Goal: Information Seeking & Learning: Learn about a topic

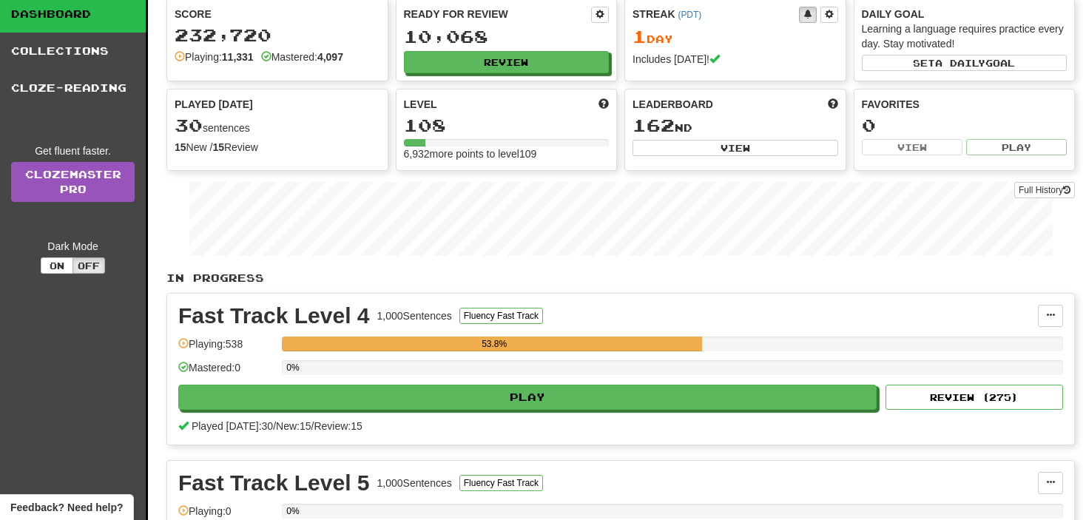
scroll to position [74, 0]
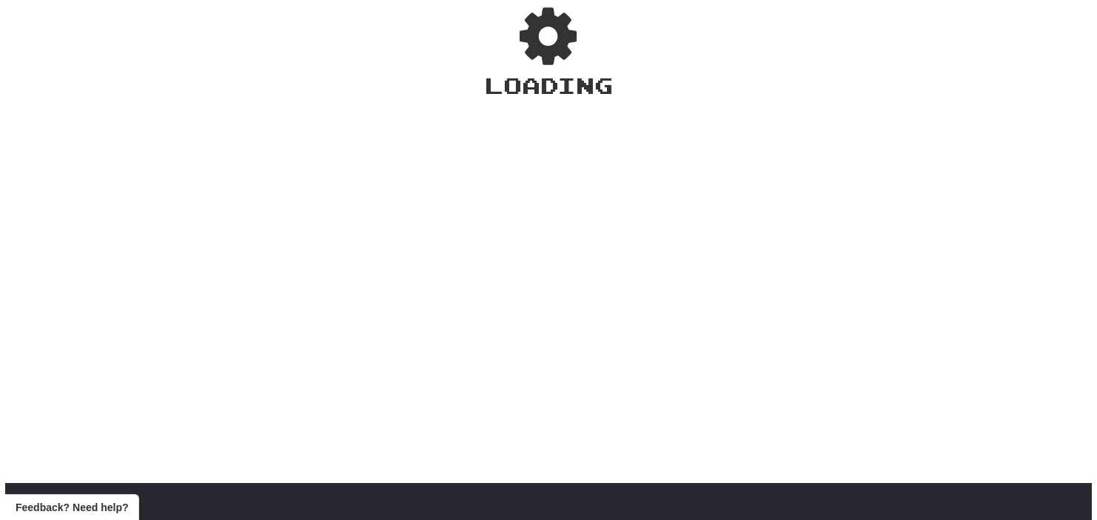
scroll to position [74, 0]
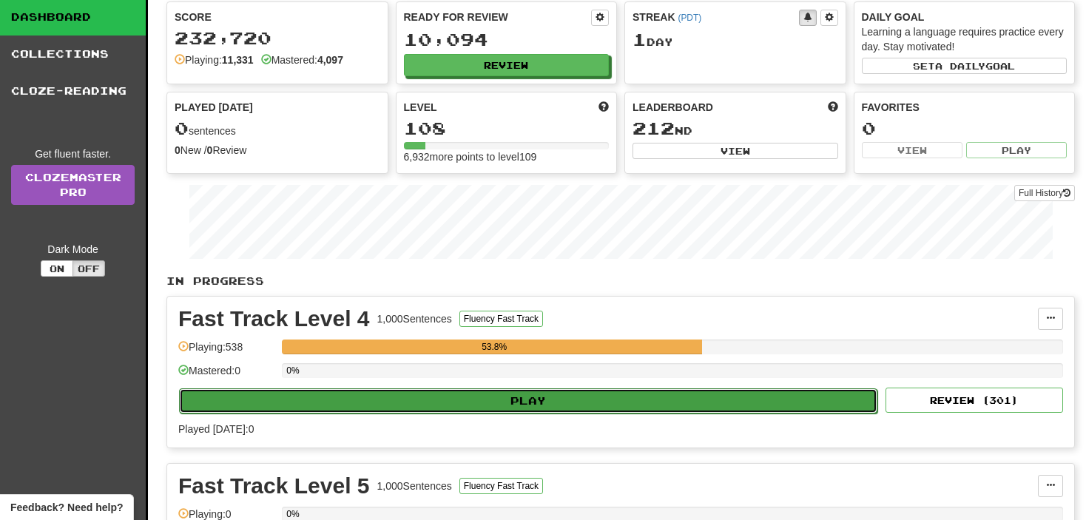
click at [493, 398] on button "Play" at bounding box center [528, 401] width 699 height 25
select select "**"
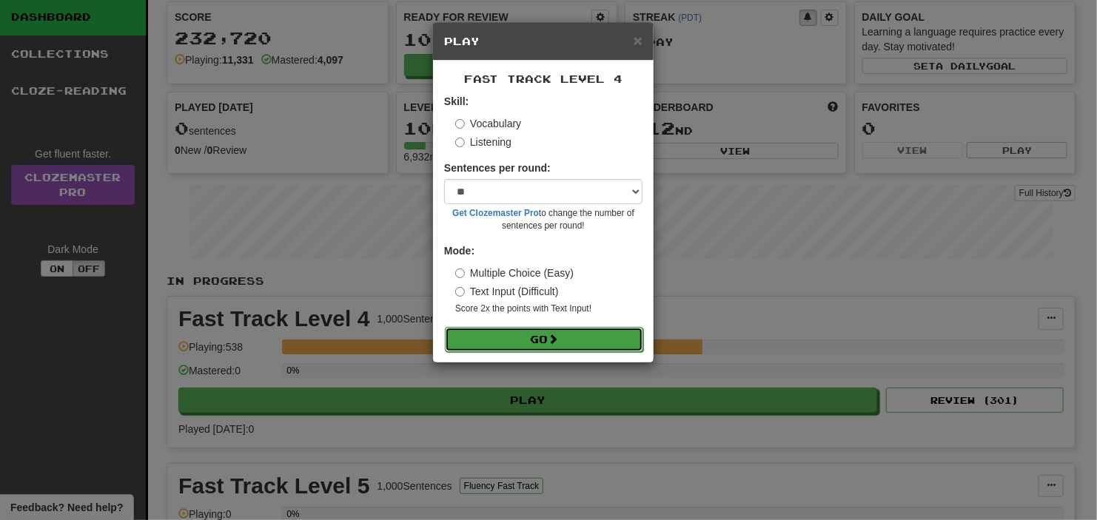
click at [503, 337] on button "Go" at bounding box center [544, 339] width 198 height 25
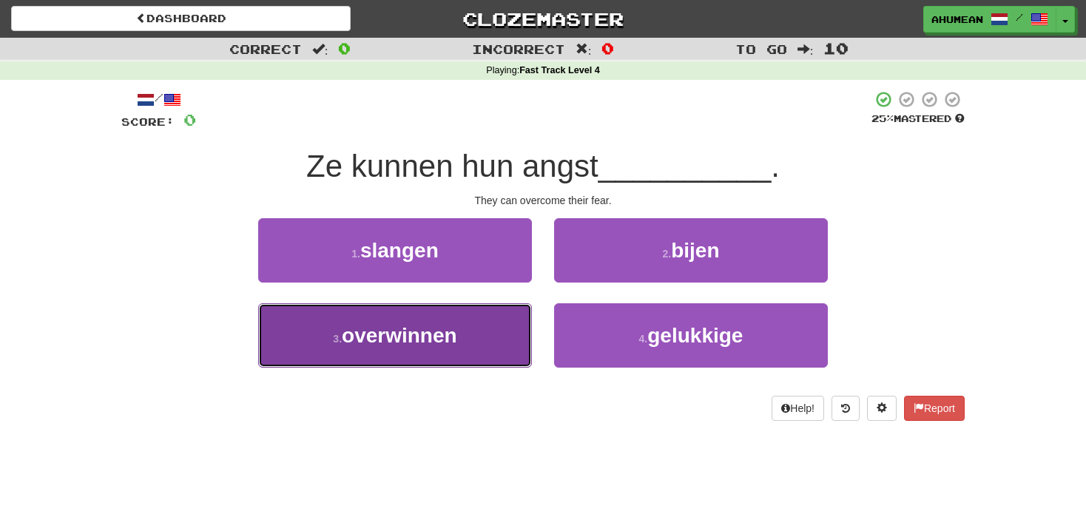
click at [446, 334] on span "overwinnen" at bounding box center [399, 335] width 115 height 23
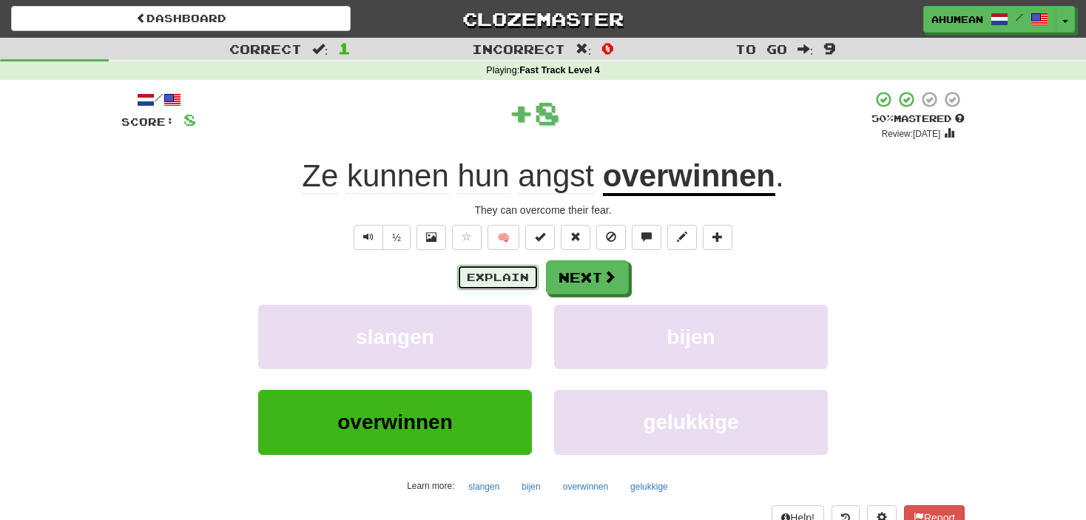
click at [520, 278] on button "Explain" at bounding box center [497, 277] width 81 height 25
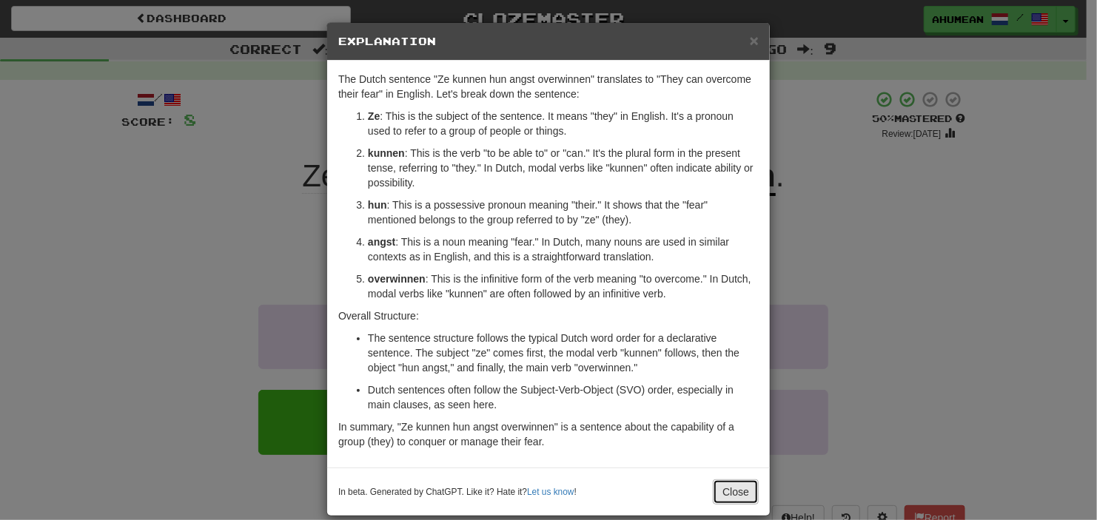
click at [733, 502] on button "Close" at bounding box center [736, 492] width 46 height 25
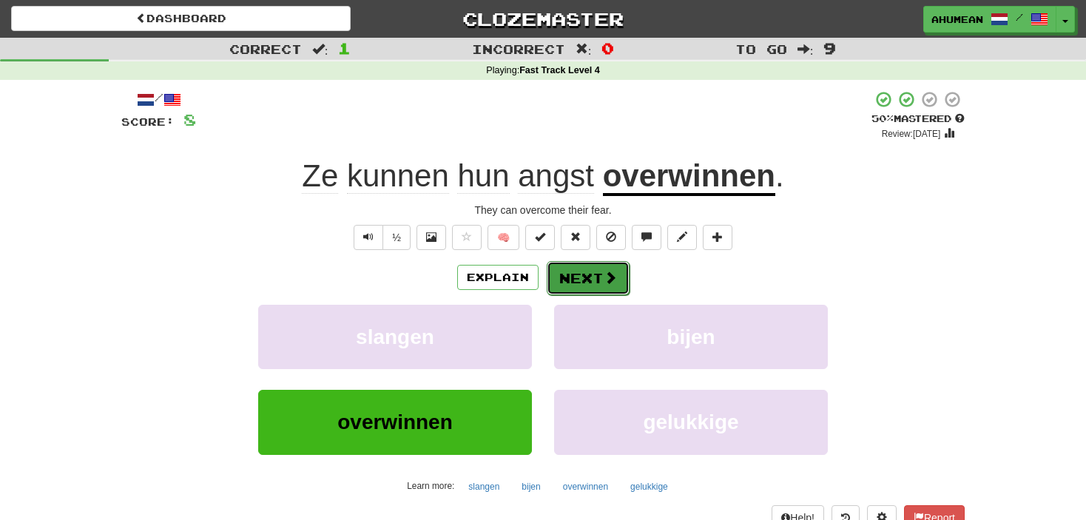
click at [590, 278] on button "Next" at bounding box center [588, 278] width 83 height 34
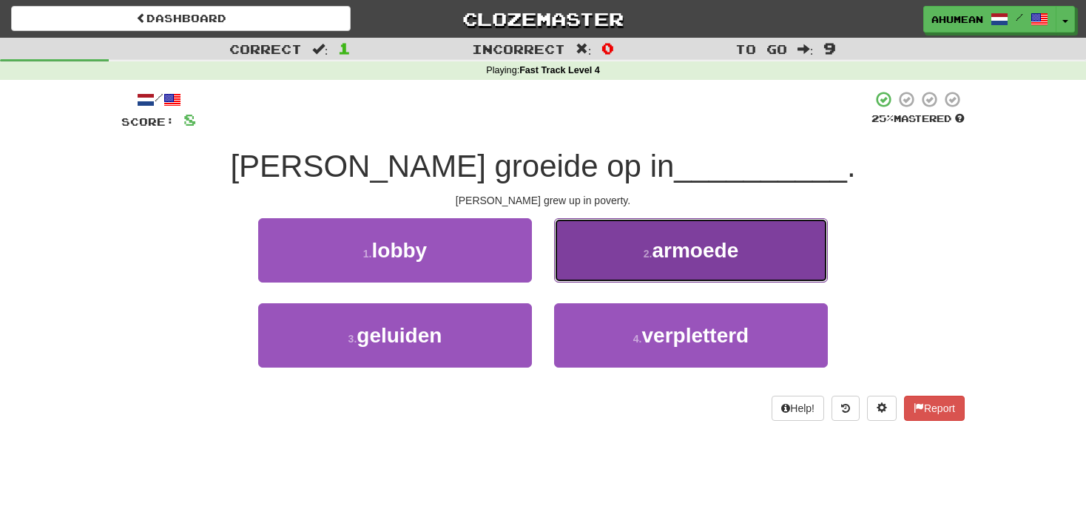
click at [637, 258] on button "2 . armoede" at bounding box center [691, 250] width 274 height 64
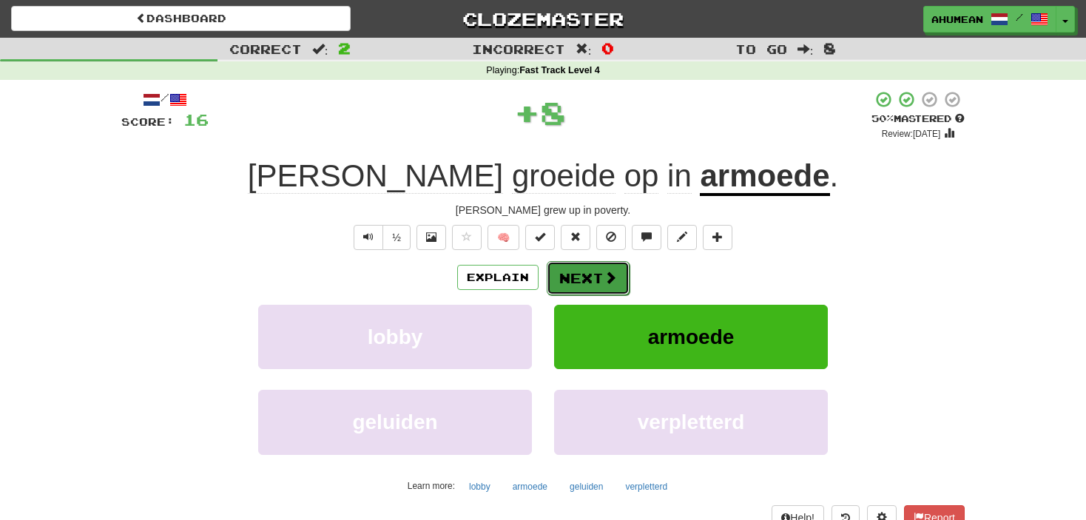
click at [585, 270] on button "Next" at bounding box center [588, 278] width 83 height 34
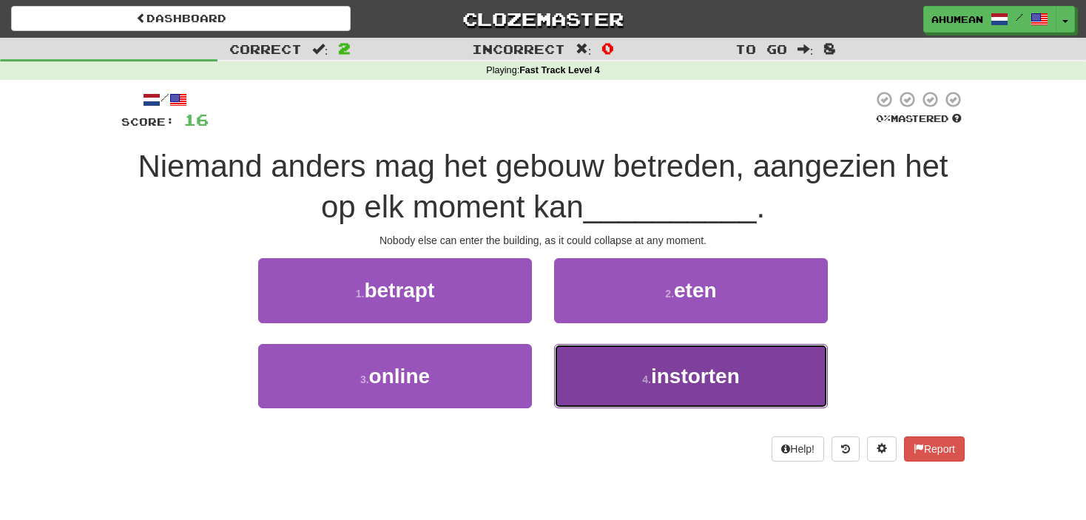
click at [662, 365] on span "instorten" at bounding box center [695, 376] width 89 height 23
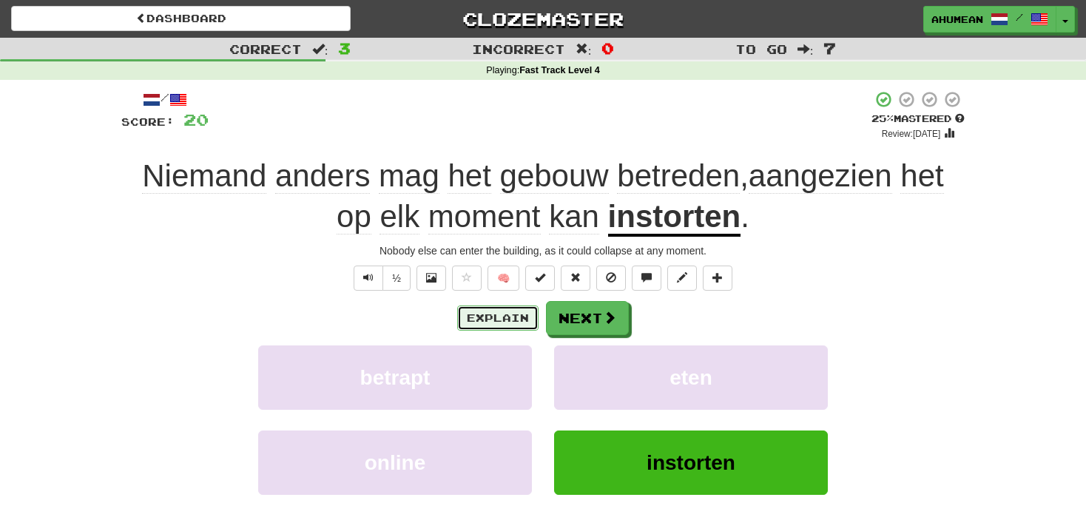
click at [497, 313] on button "Explain" at bounding box center [497, 318] width 81 height 25
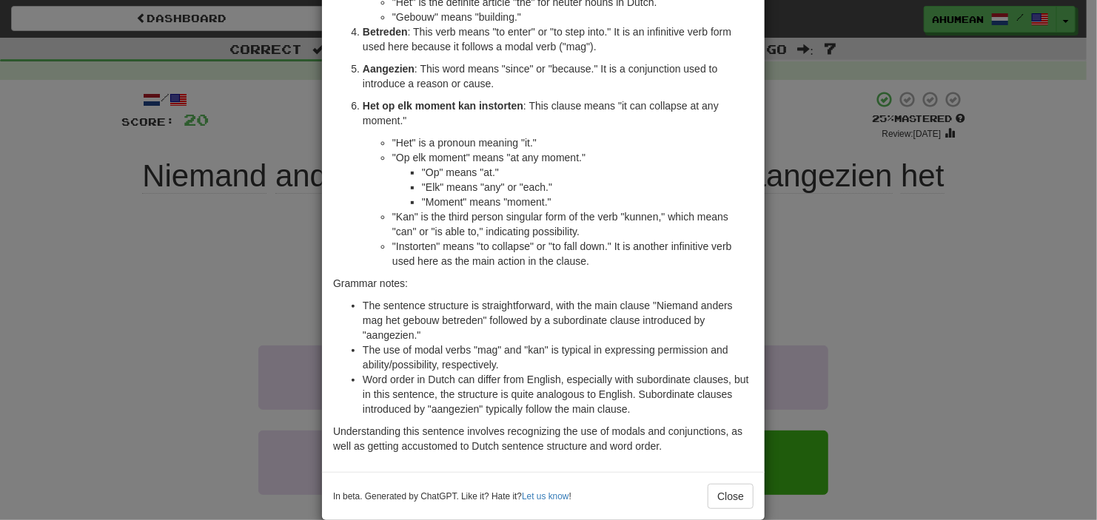
scroll to position [284, 0]
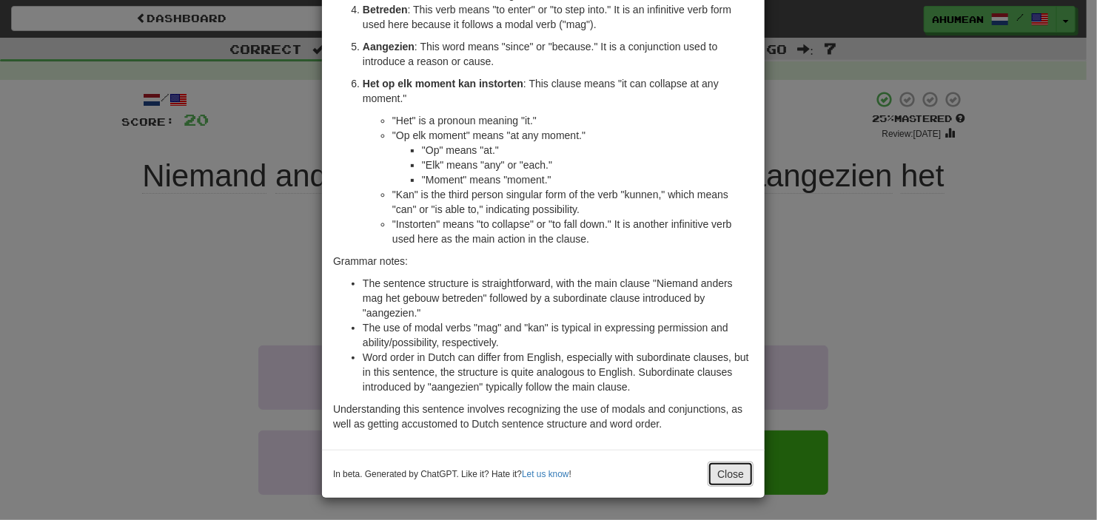
click at [715, 468] on button "Close" at bounding box center [731, 474] width 46 height 25
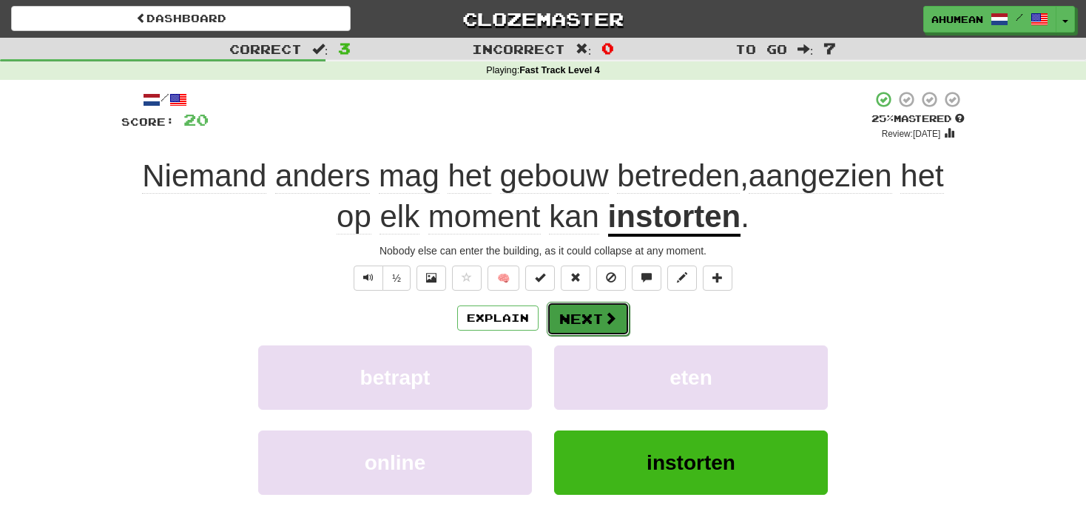
click at [575, 323] on button "Next" at bounding box center [588, 319] width 83 height 34
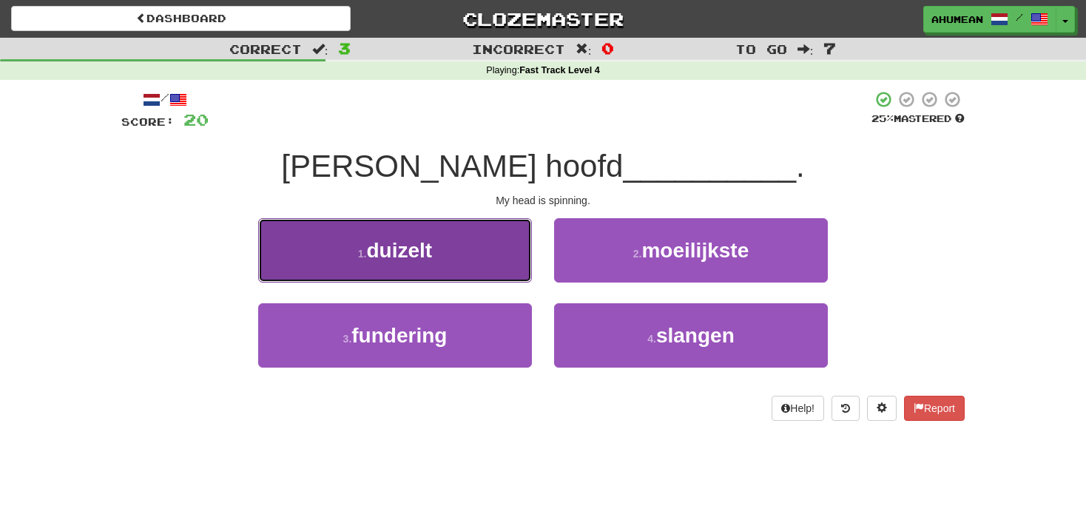
click at [413, 233] on button "1 . duizelt" at bounding box center [395, 250] width 274 height 64
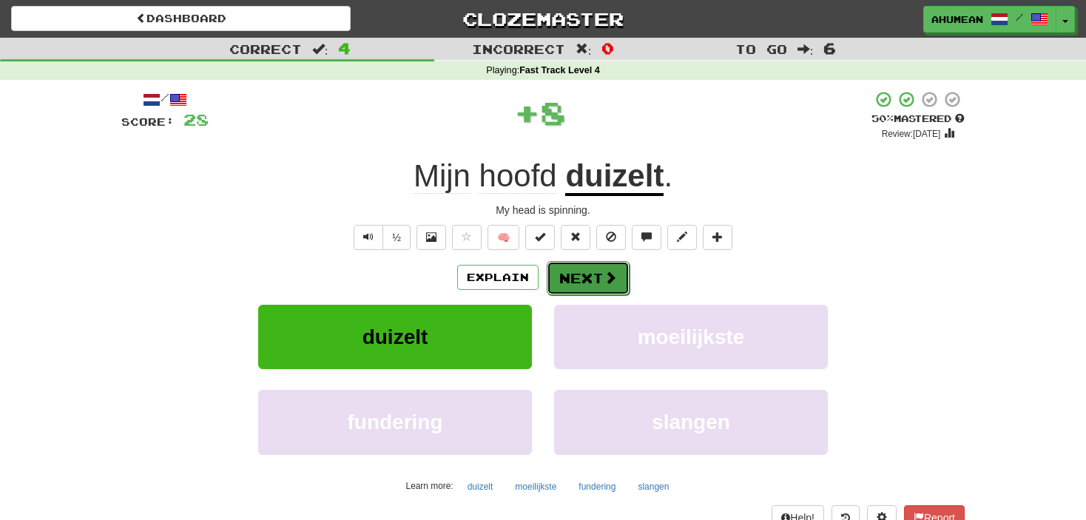
click at [580, 280] on button "Next" at bounding box center [588, 278] width 83 height 34
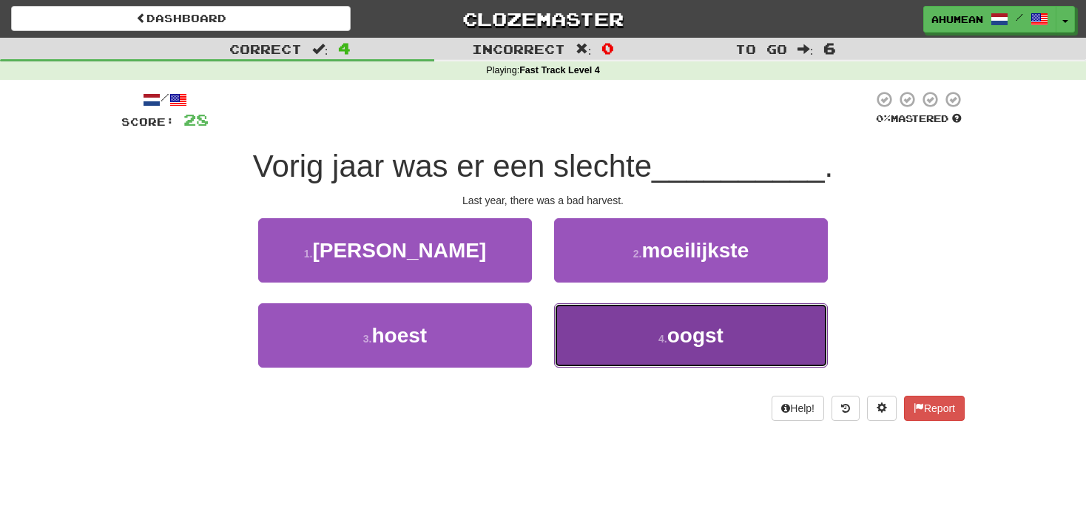
click at [753, 326] on button "4 . oogst" at bounding box center [691, 335] width 274 height 64
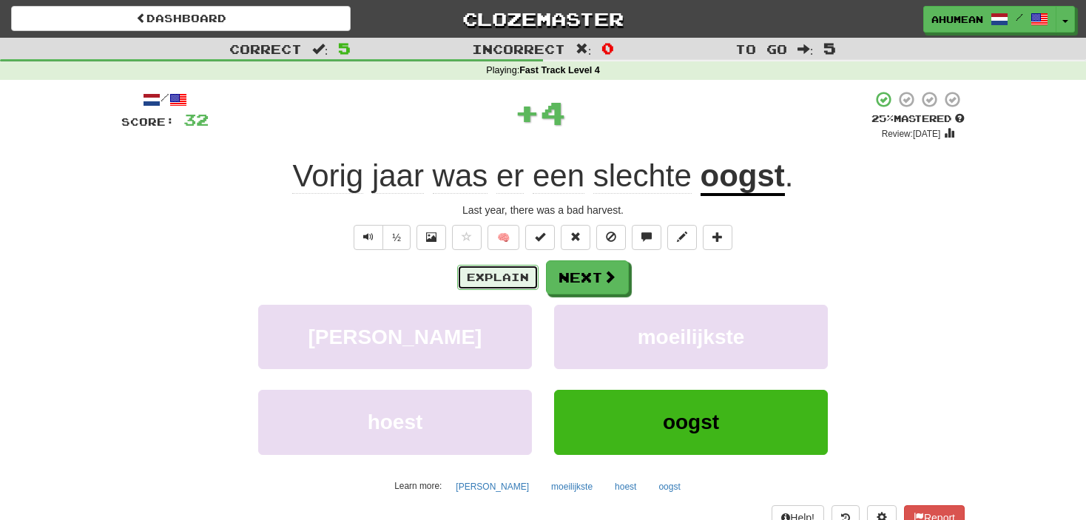
click at [489, 281] on button "Explain" at bounding box center [497, 277] width 81 height 25
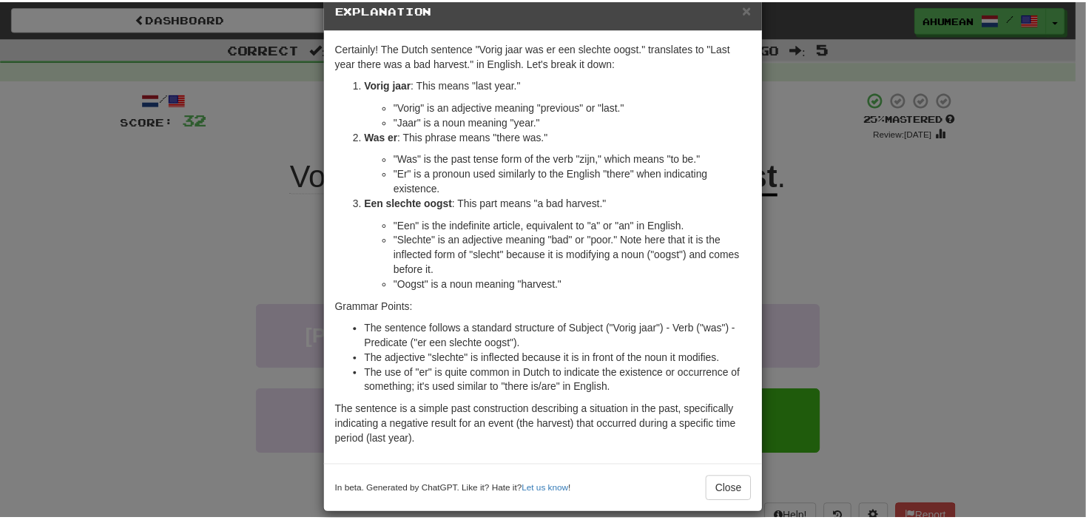
scroll to position [47, 0]
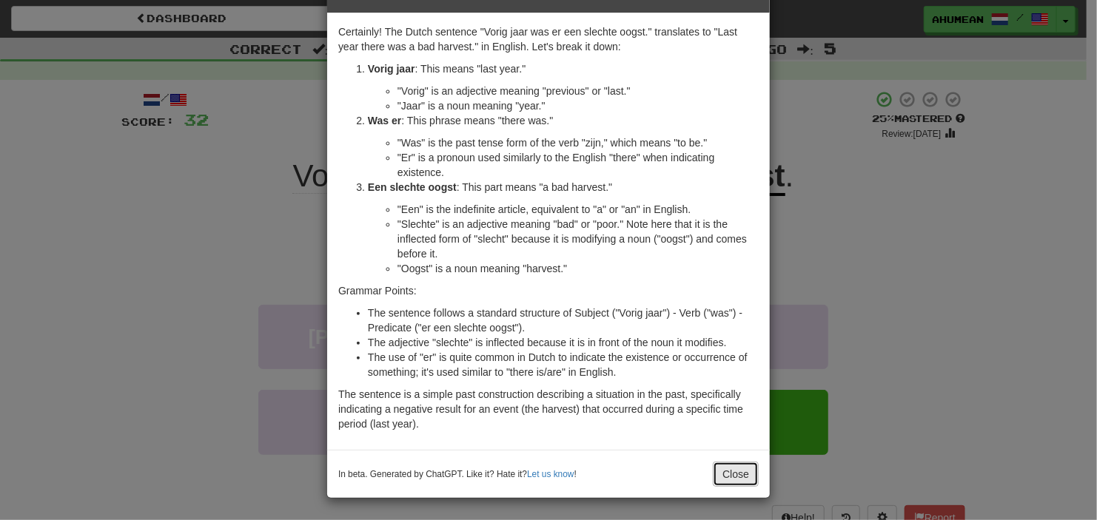
click at [736, 462] on button "Close" at bounding box center [736, 474] width 46 height 25
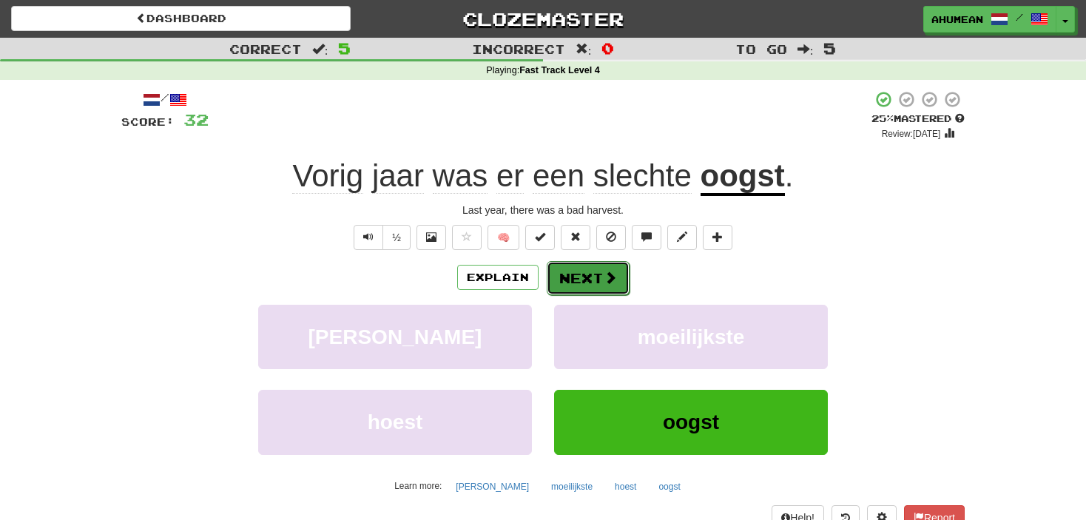
click at [584, 263] on button "Next" at bounding box center [588, 278] width 83 height 34
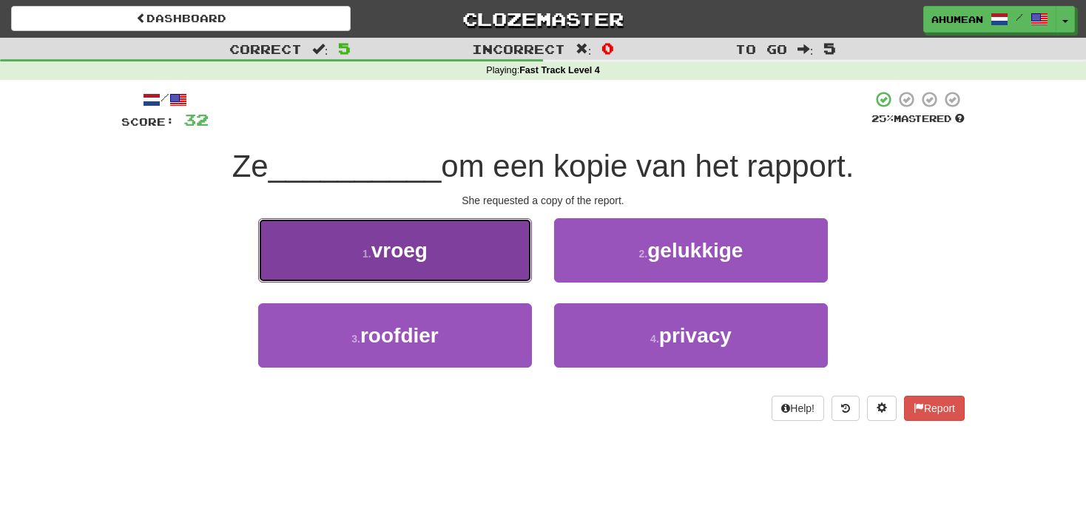
click at [461, 243] on button "1 . vroeg" at bounding box center [395, 250] width 274 height 64
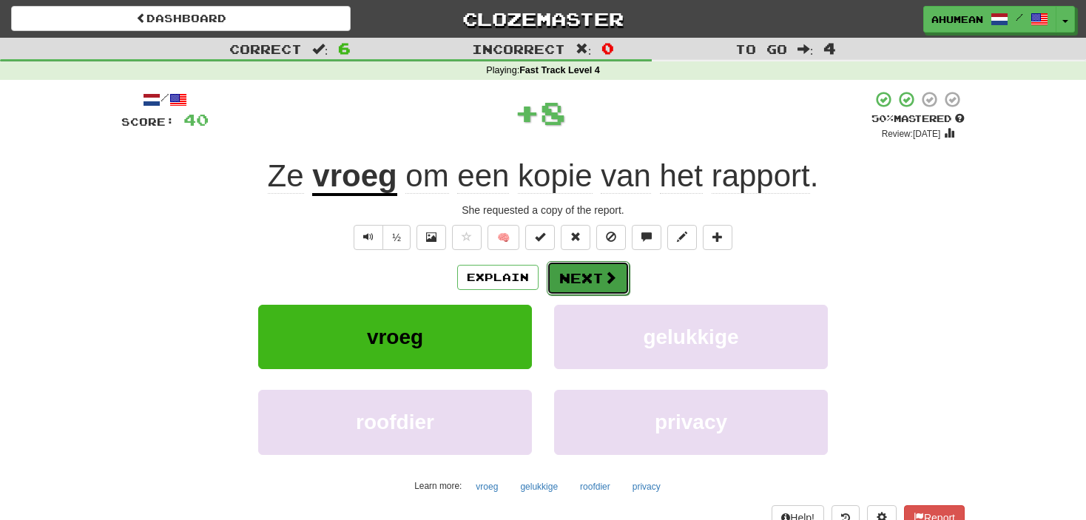
click at [591, 276] on button "Next" at bounding box center [588, 278] width 83 height 34
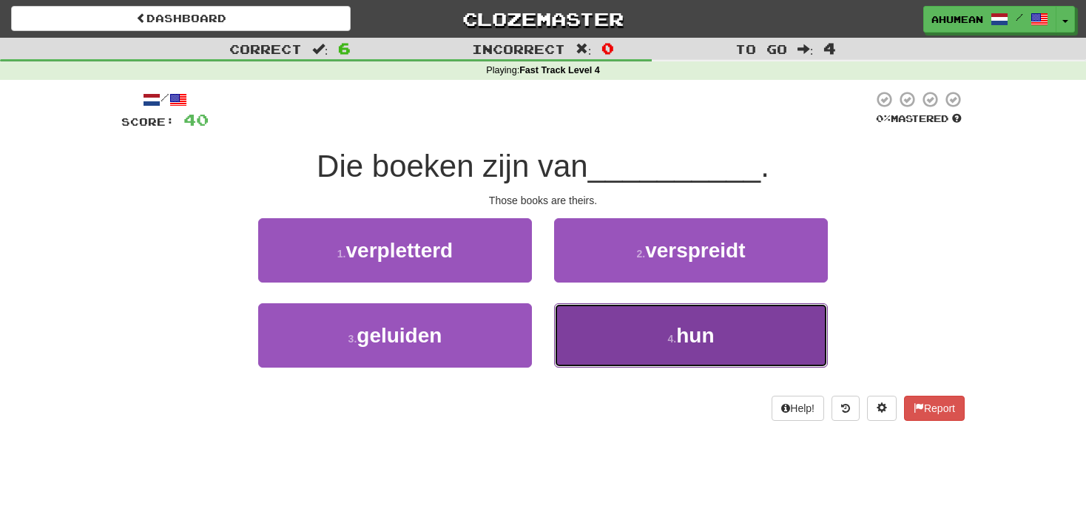
click at [611, 323] on button "4 . hun" at bounding box center [691, 335] width 274 height 64
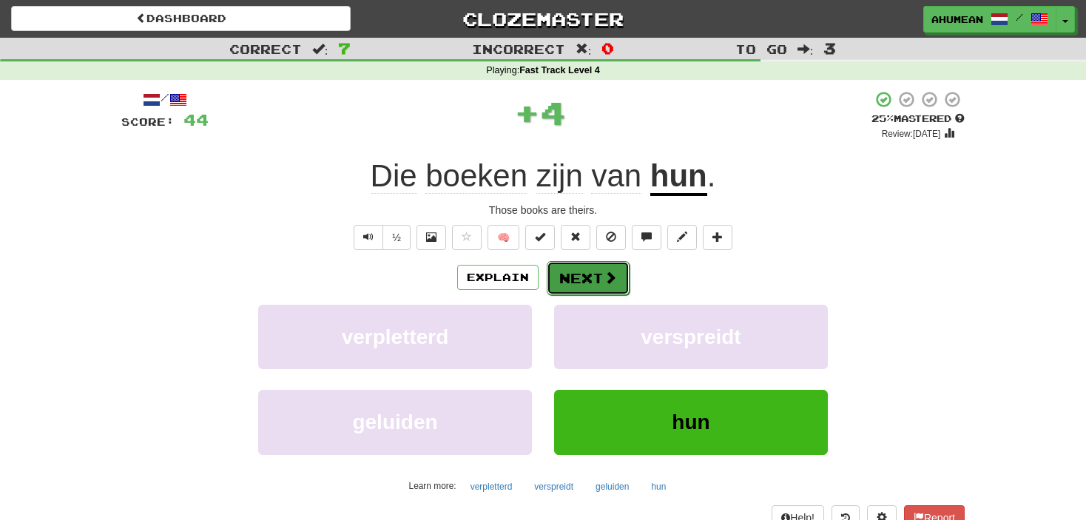
click at [612, 287] on button "Next" at bounding box center [588, 278] width 83 height 34
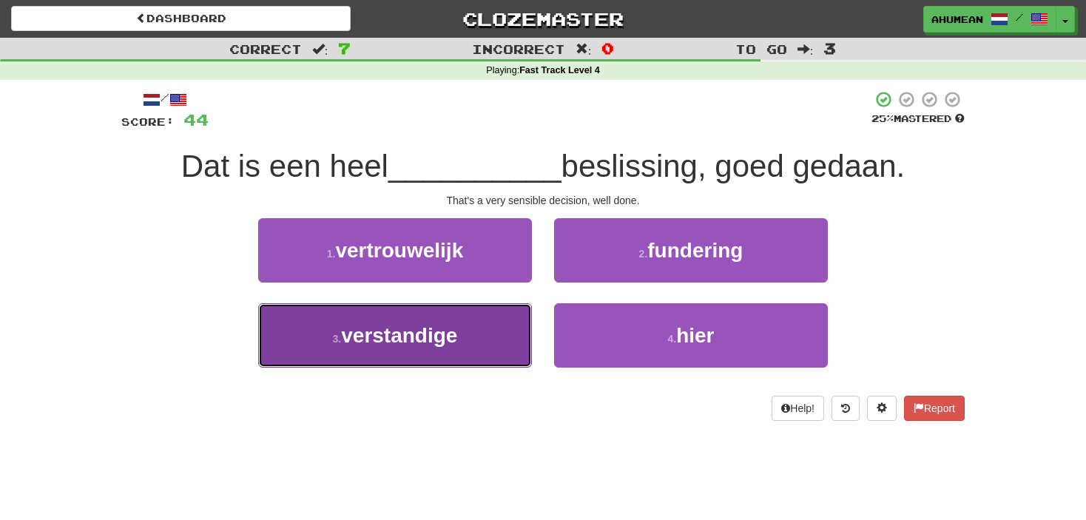
click at [485, 316] on button "3 . verstandige" at bounding box center [395, 335] width 274 height 64
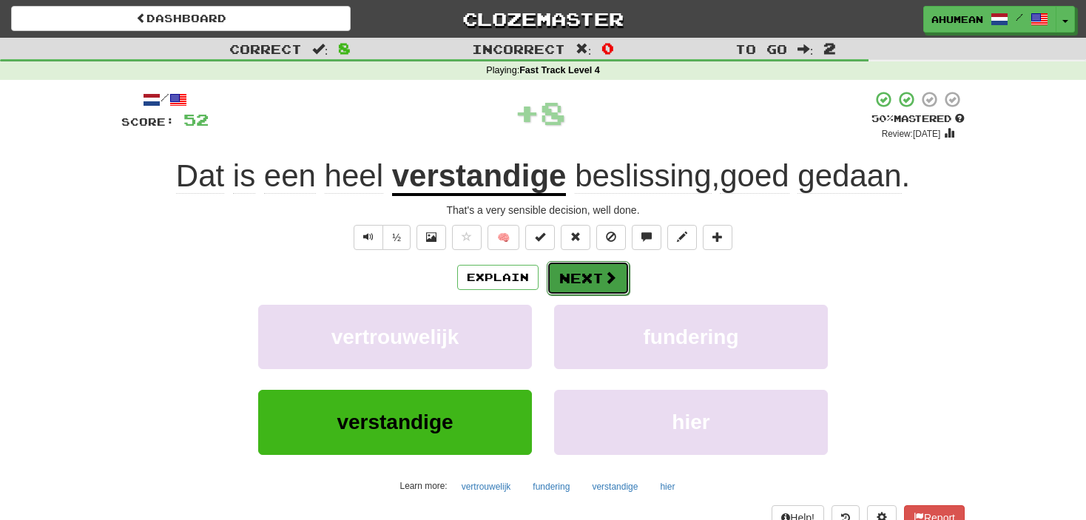
click at [559, 275] on button "Next" at bounding box center [588, 278] width 83 height 34
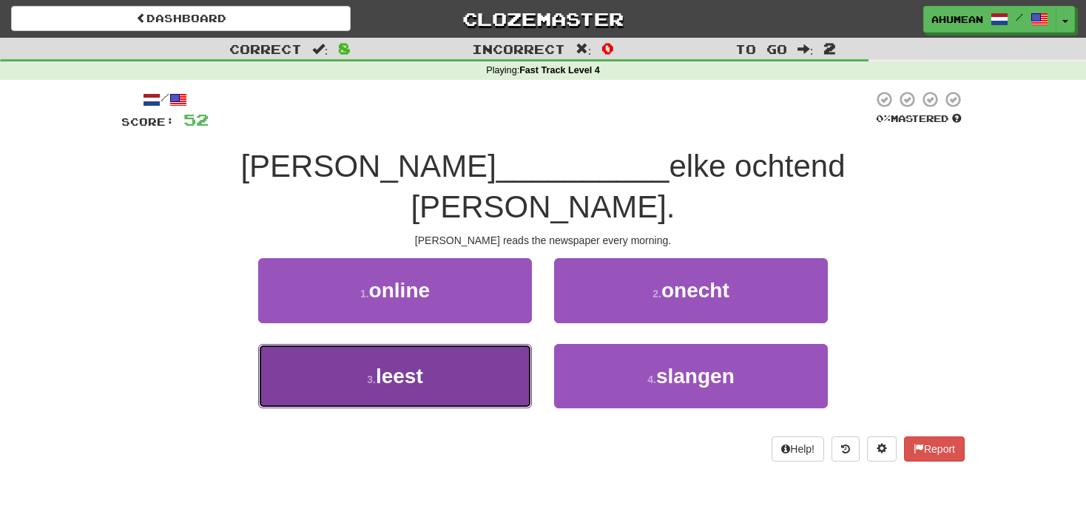
click at [474, 344] on button "3 . leest" at bounding box center [395, 376] width 274 height 64
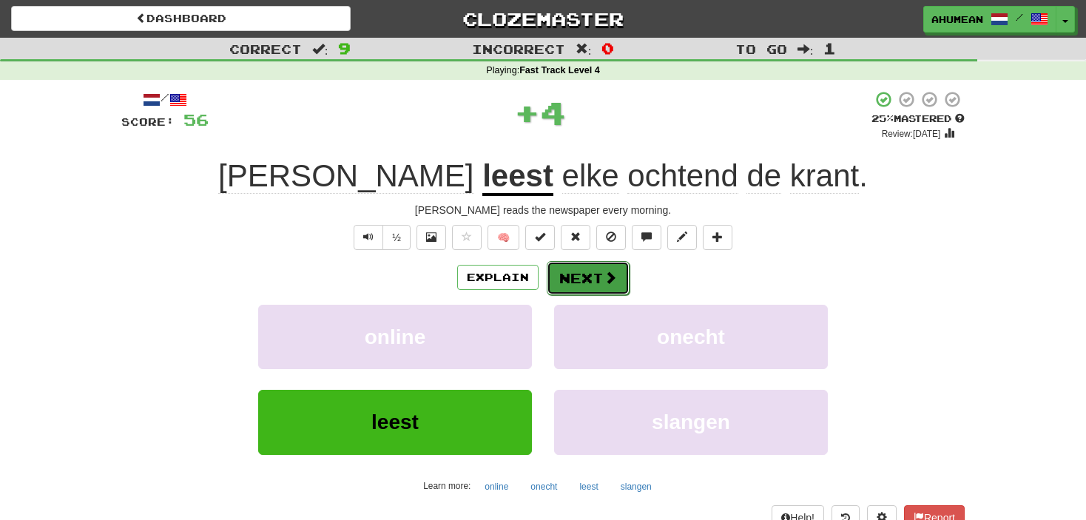
click at [555, 276] on button "Next" at bounding box center [588, 278] width 83 height 34
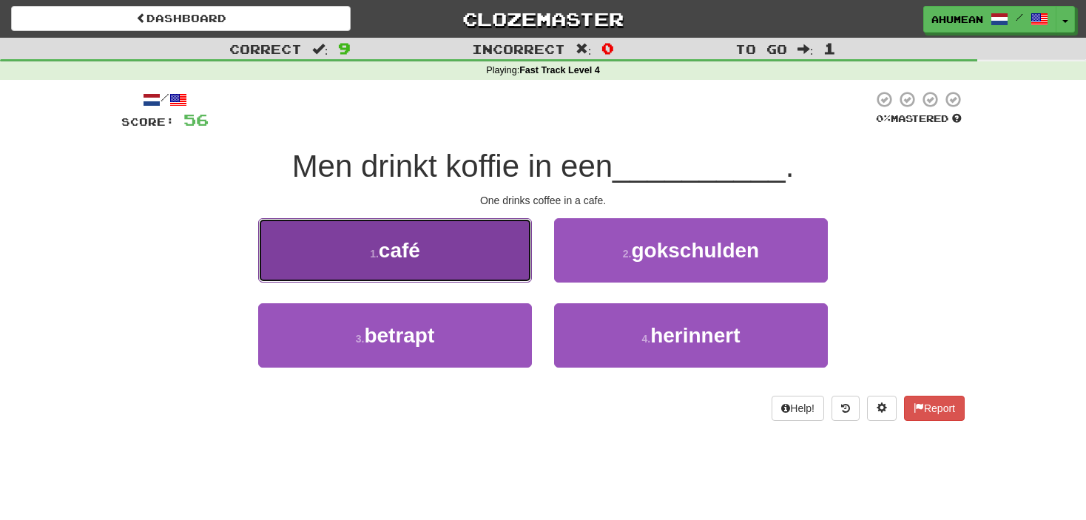
click at [451, 241] on button "1 . café" at bounding box center [395, 250] width 274 height 64
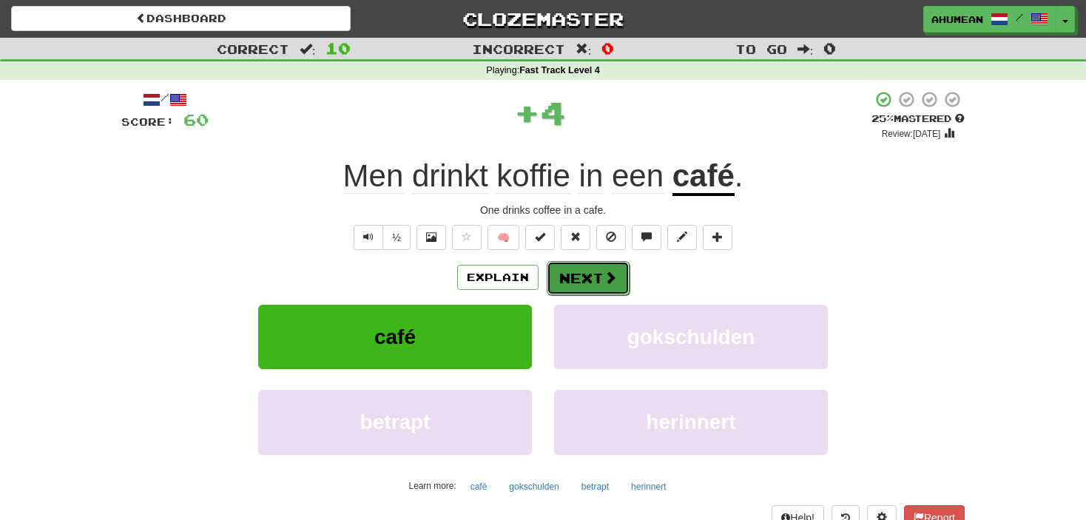
click at [561, 269] on button "Next" at bounding box center [588, 278] width 83 height 34
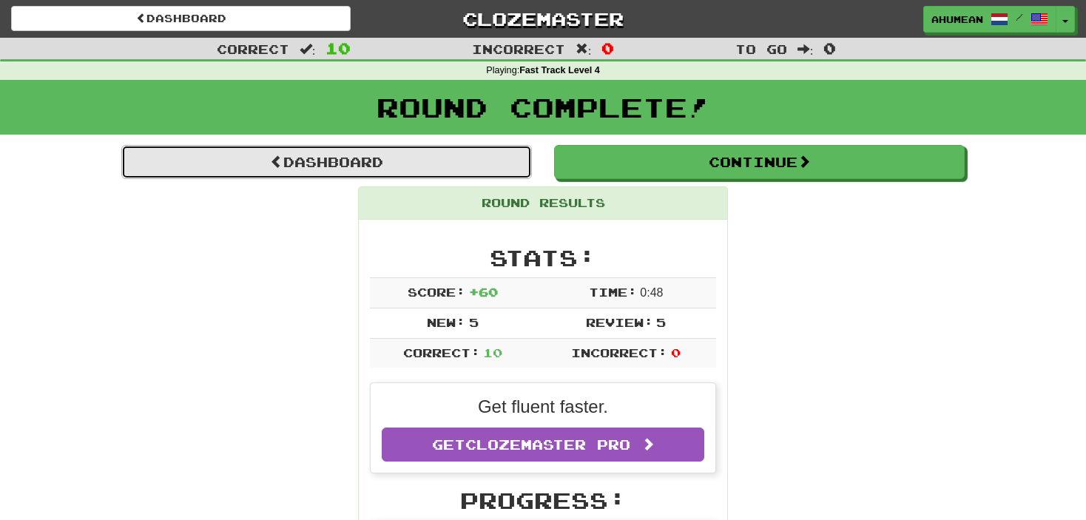
click at [384, 147] on link "Dashboard" at bounding box center [326, 162] width 411 height 34
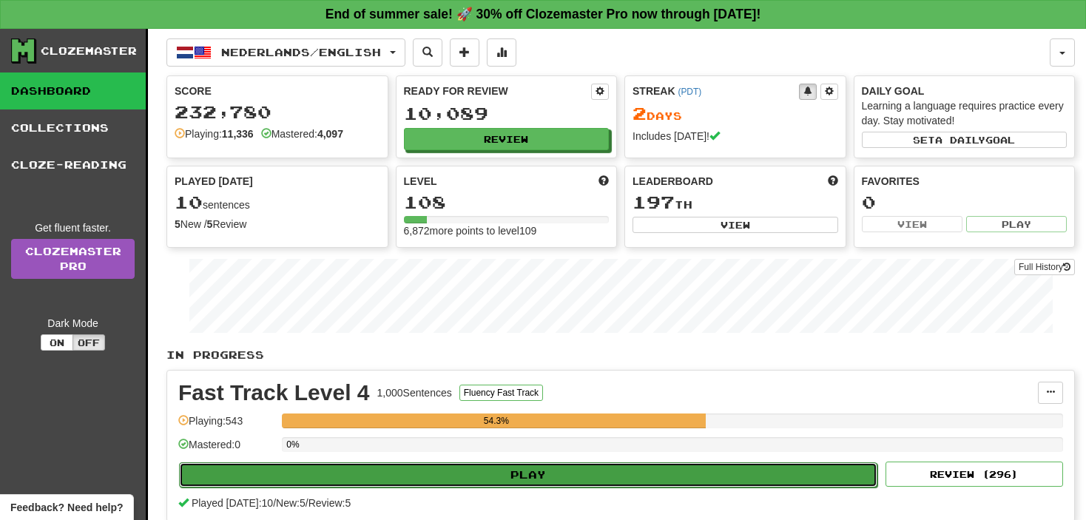
click at [557, 471] on button "Play" at bounding box center [528, 475] width 699 height 25
select select "**"
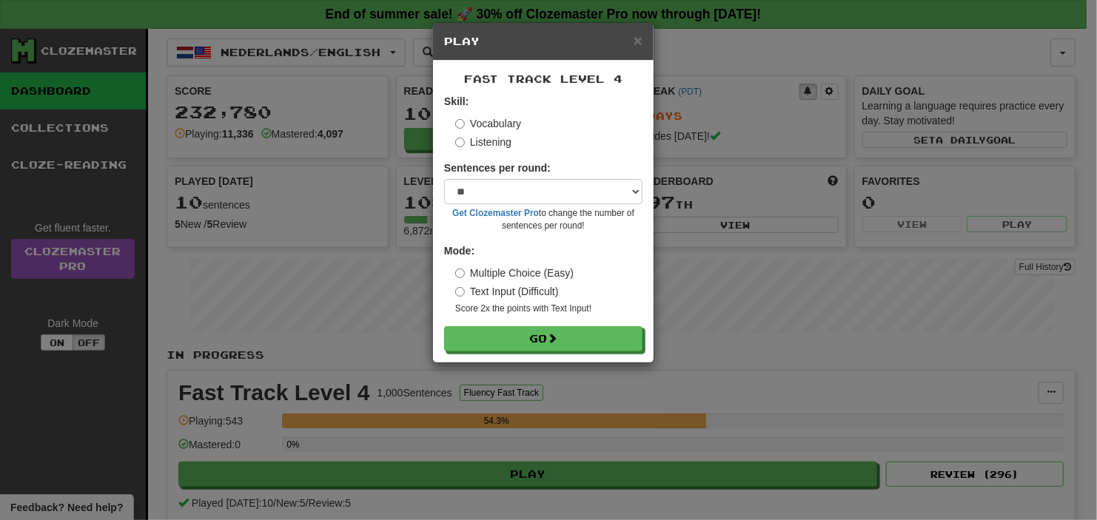
click at [468, 148] on label "Listening" at bounding box center [483, 142] width 56 height 15
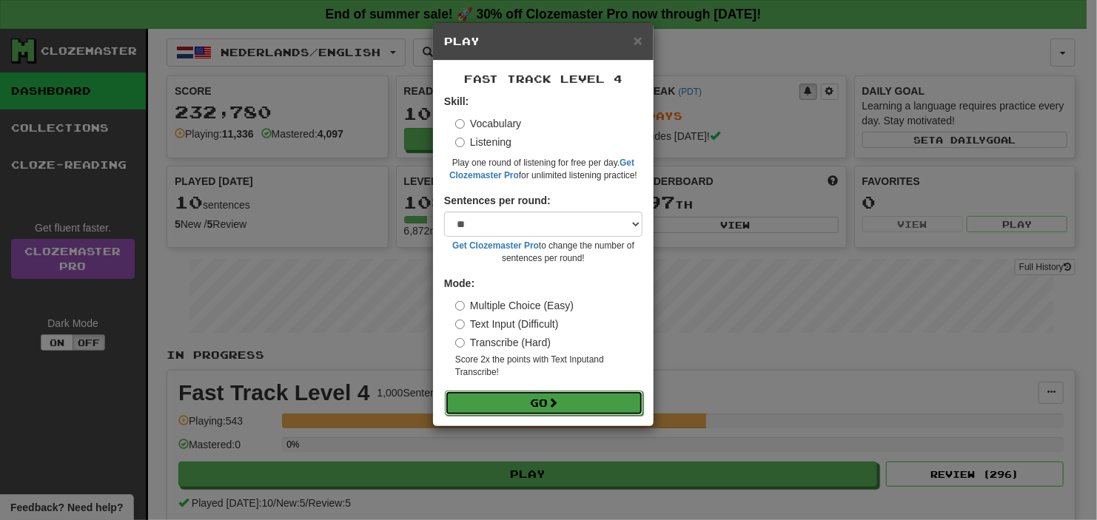
click at [536, 400] on button "Go" at bounding box center [544, 403] width 198 height 25
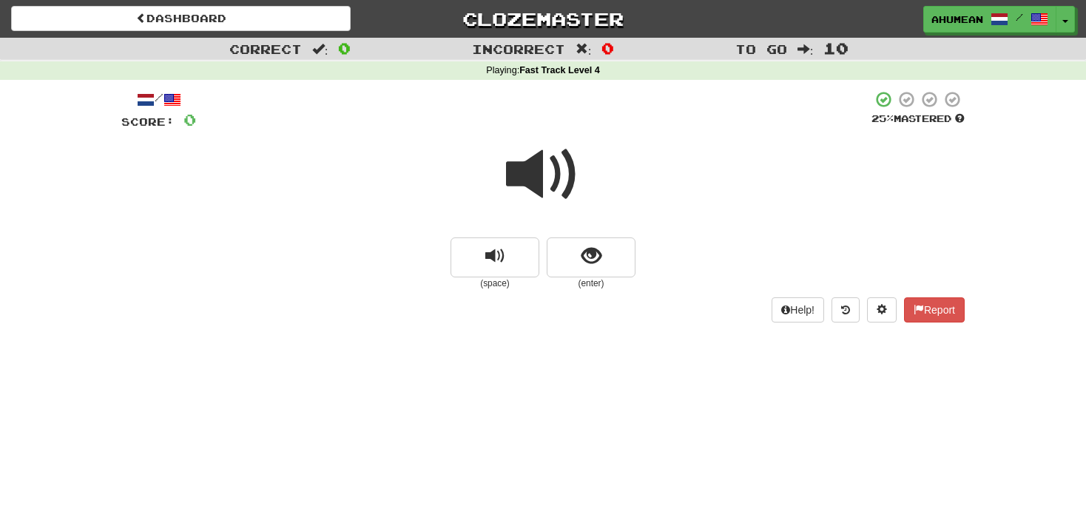
click at [529, 189] on span at bounding box center [543, 175] width 74 height 74
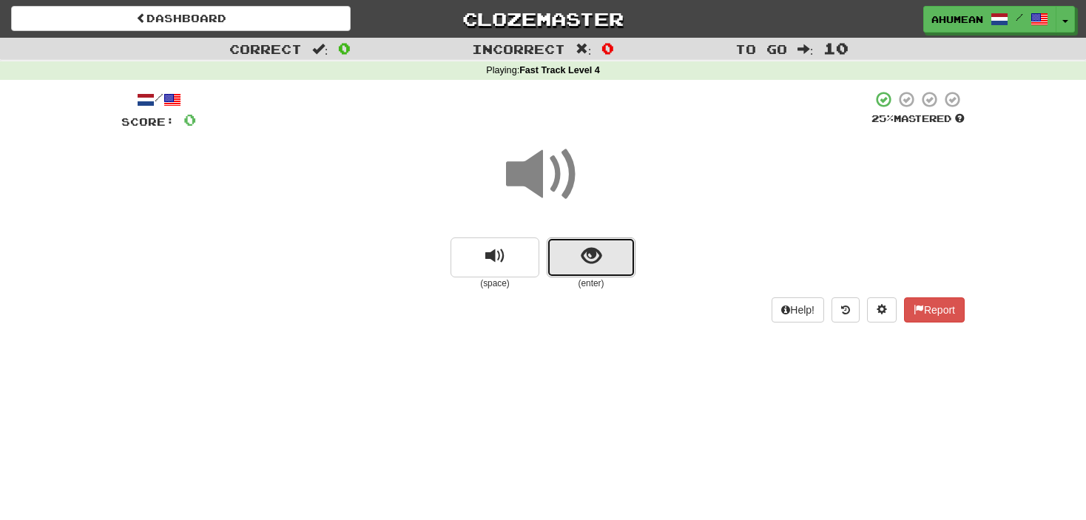
click at [555, 247] on button "show sentence" at bounding box center [591, 258] width 89 height 40
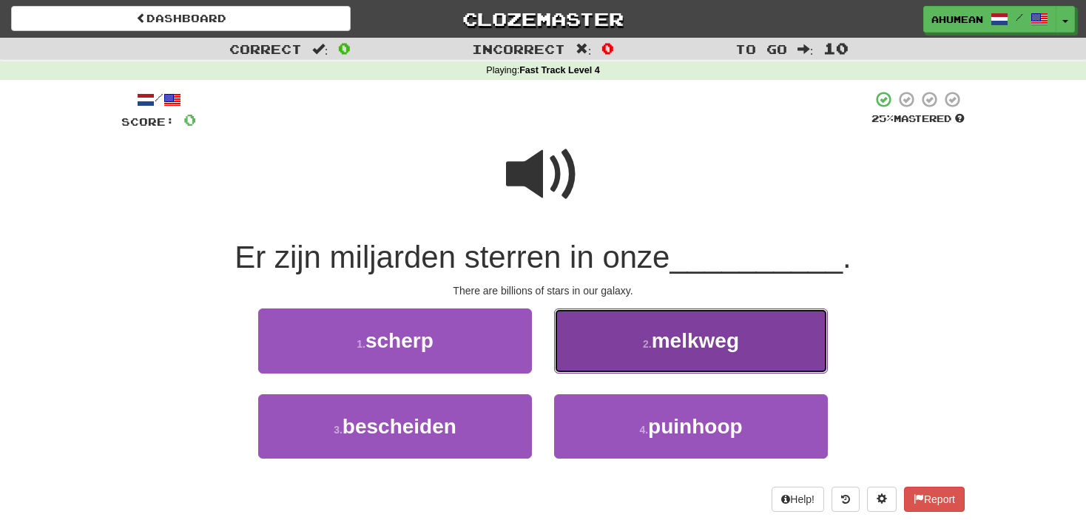
click at [665, 340] on span "melkweg" at bounding box center [695, 340] width 87 height 23
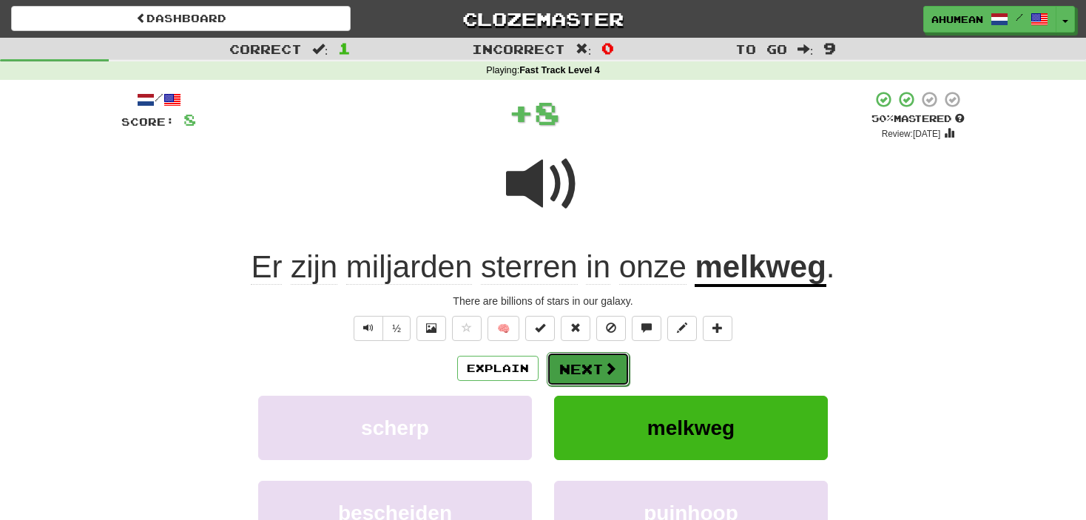
click at [588, 369] on button "Next" at bounding box center [588, 369] width 83 height 34
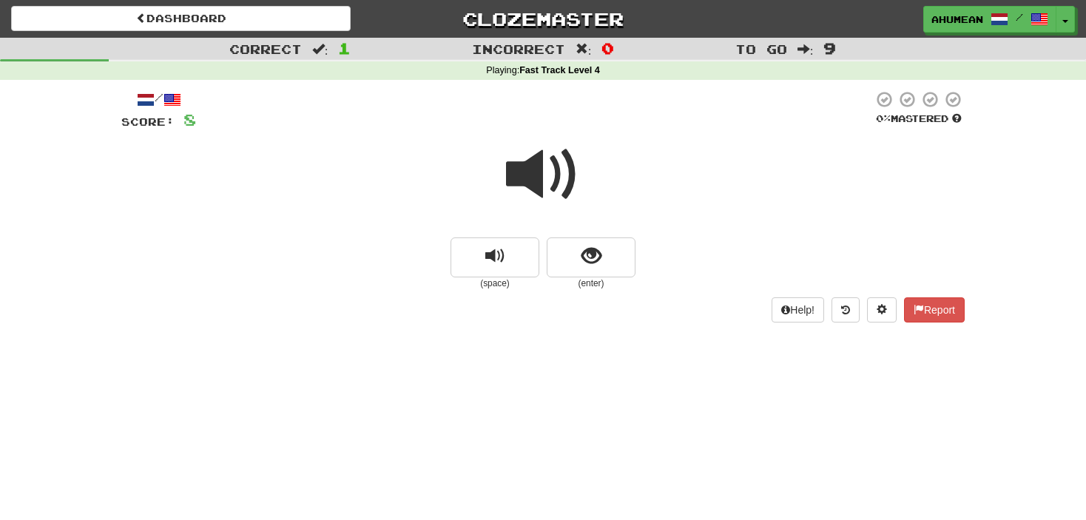
click at [517, 169] on span at bounding box center [543, 175] width 74 height 74
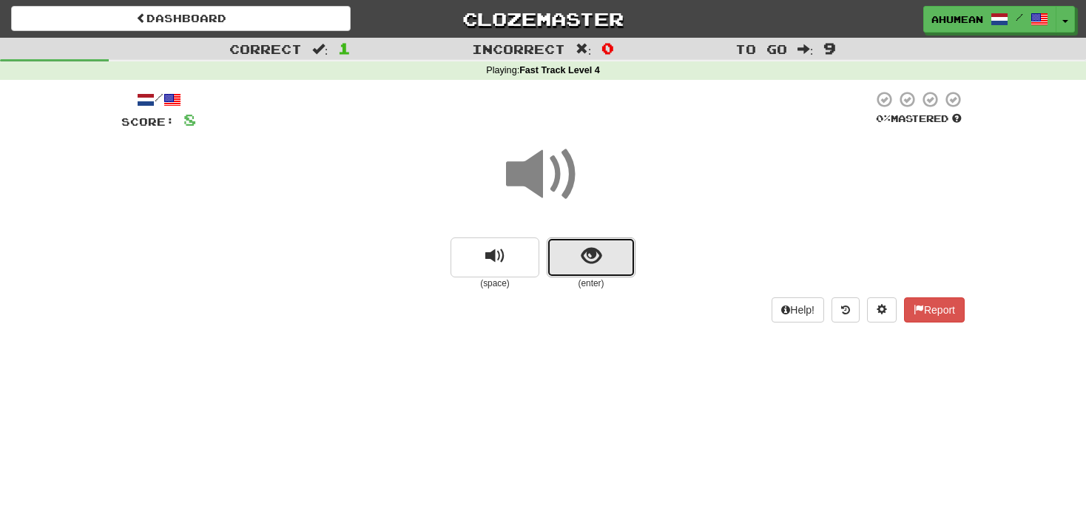
click at [550, 238] on button "show sentence" at bounding box center [591, 258] width 89 height 40
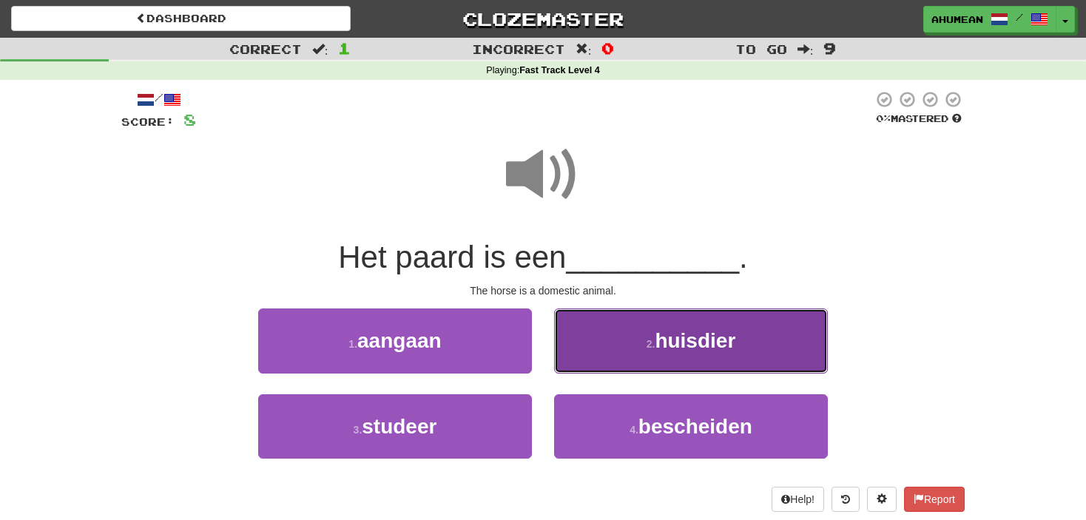
click at [675, 343] on span "huisdier" at bounding box center [695, 340] width 81 height 23
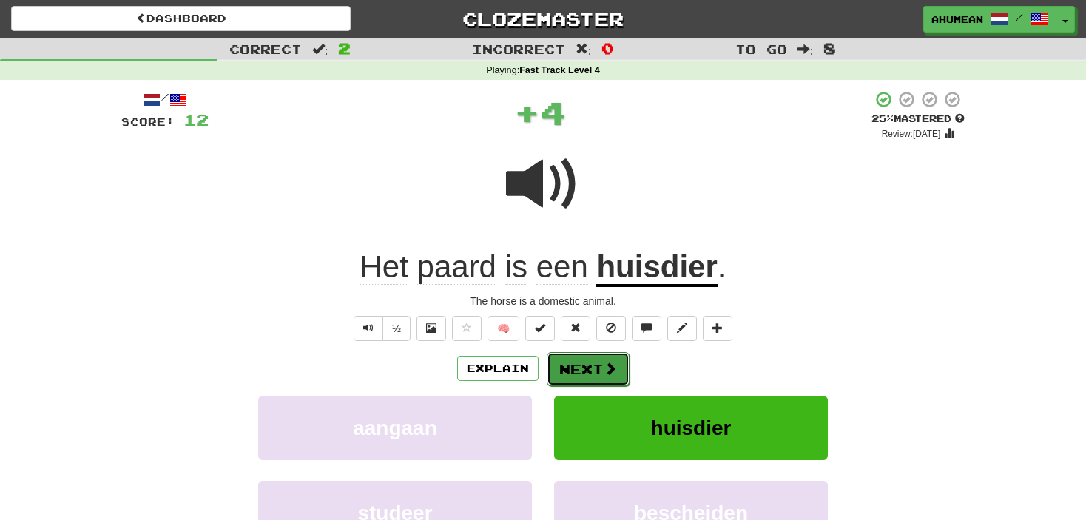
click at [609, 368] on span at bounding box center [610, 368] width 13 height 13
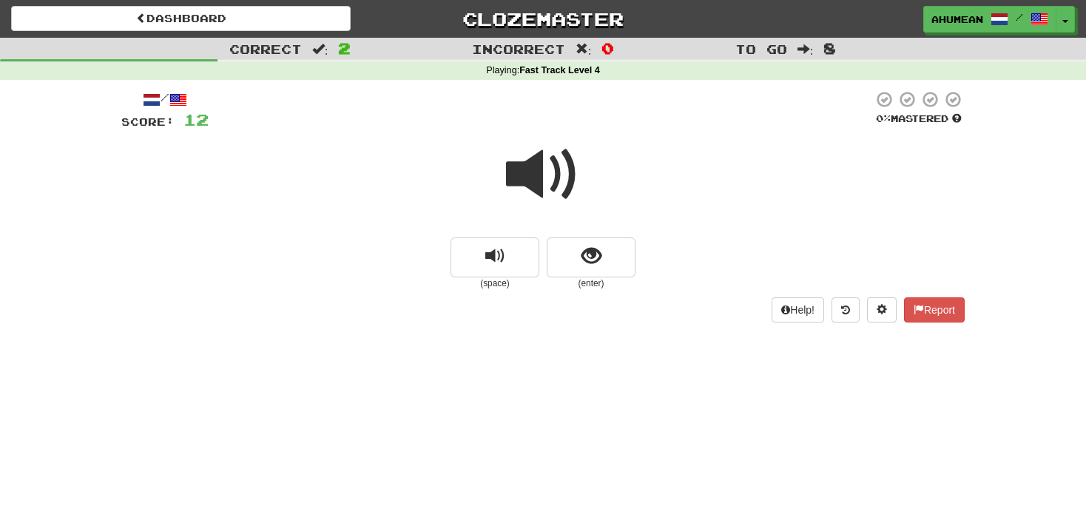
click at [550, 195] on span at bounding box center [543, 175] width 74 height 74
click at [591, 281] on small "(enter)" at bounding box center [591, 284] width 89 height 13
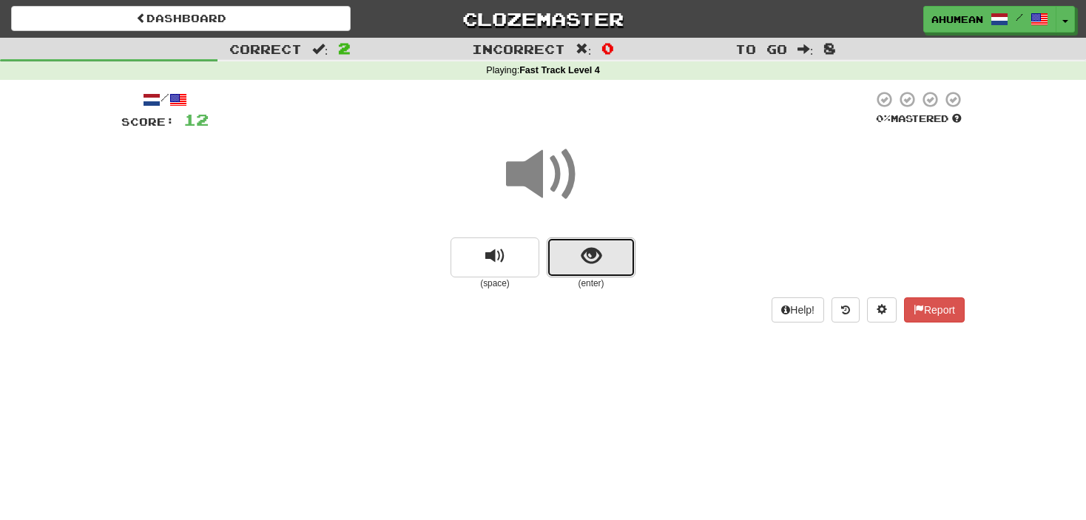
click at [589, 269] on button "show sentence" at bounding box center [591, 258] width 89 height 40
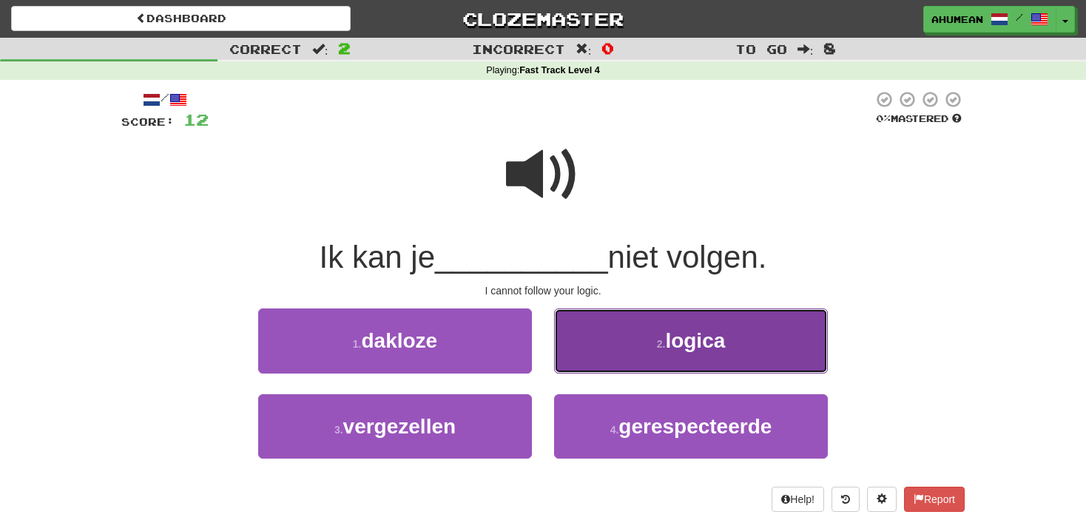
click at [645, 339] on button "2 . logica" at bounding box center [691, 341] width 274 height 64
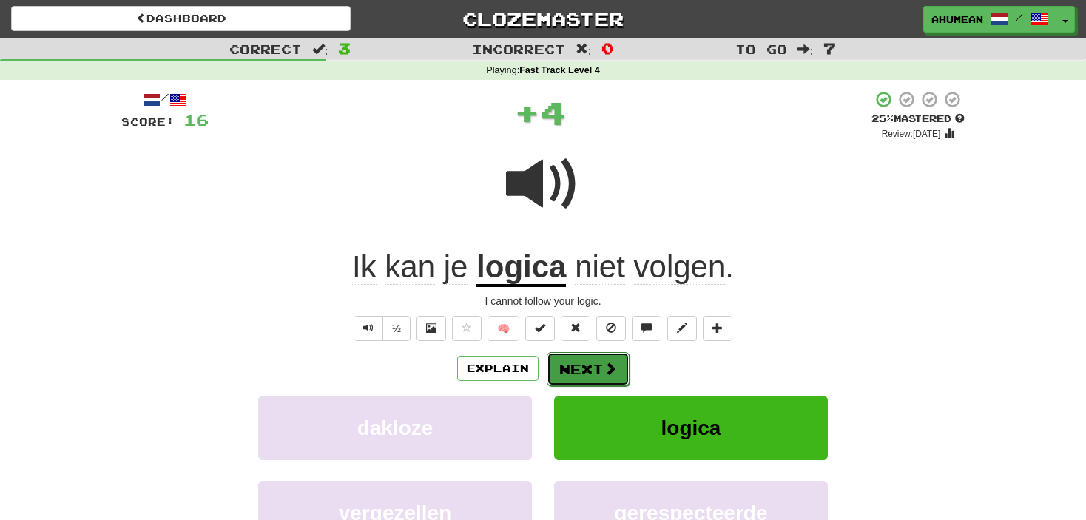
click at [594, 367] on button "Next" at bounding box center [588, 369] width 83 height 34
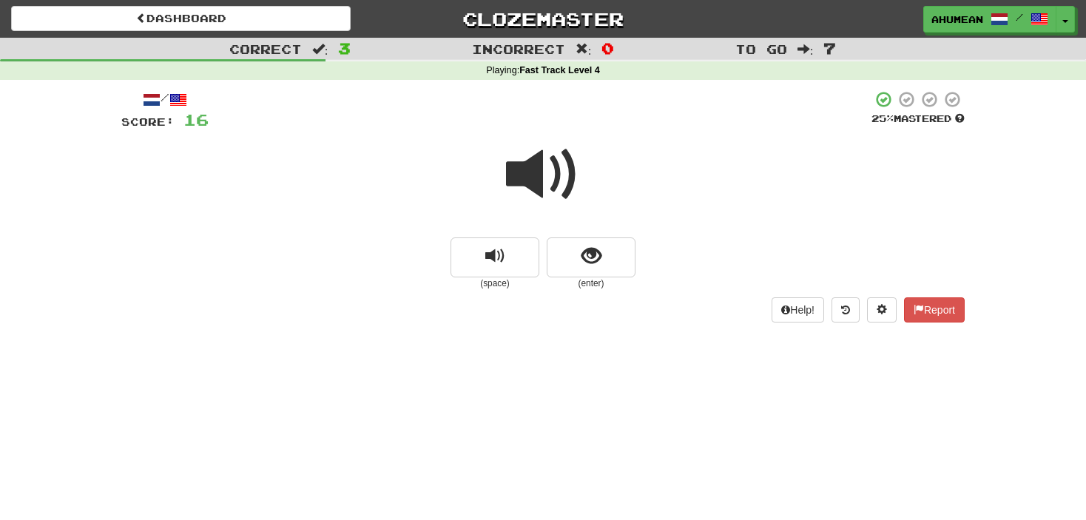
click at [523, 173] on span at bounding box center [543, 175] width 74 height 74
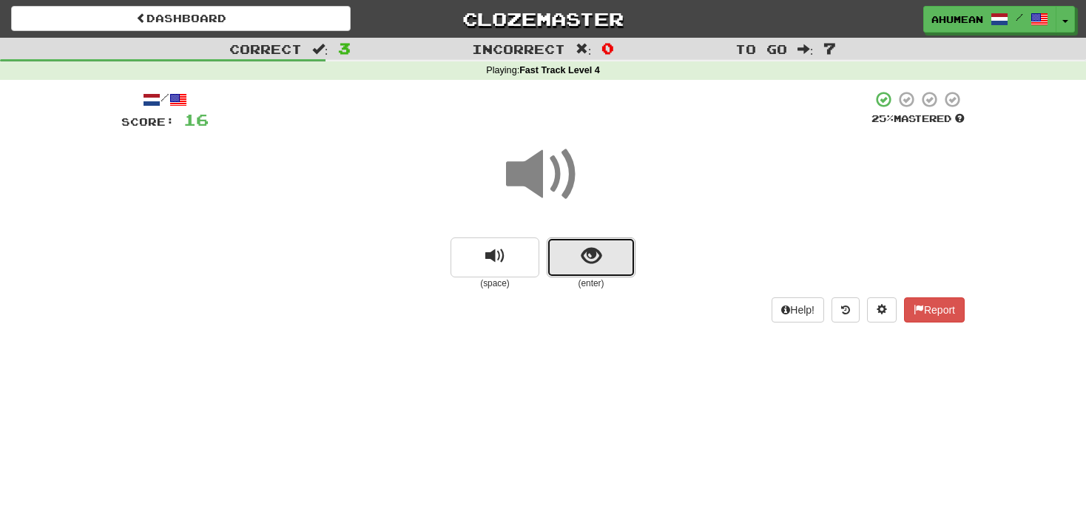
click at [582, 248] on span "show sentence" at bounding box center [592, 256] width 20 height 20
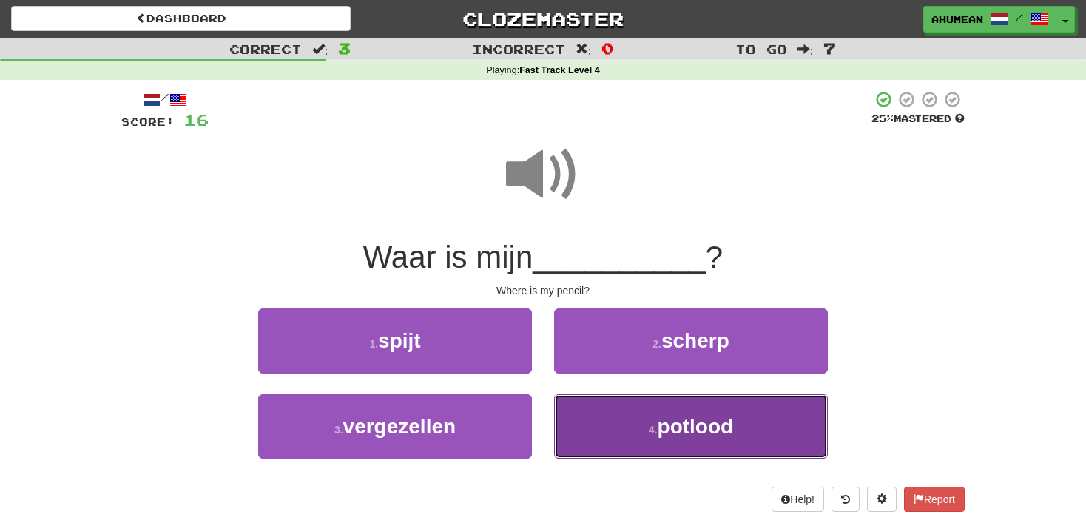
click at [618, 437] on button "4 . potlood" at bounding box center [691, 426] width 274 height 64
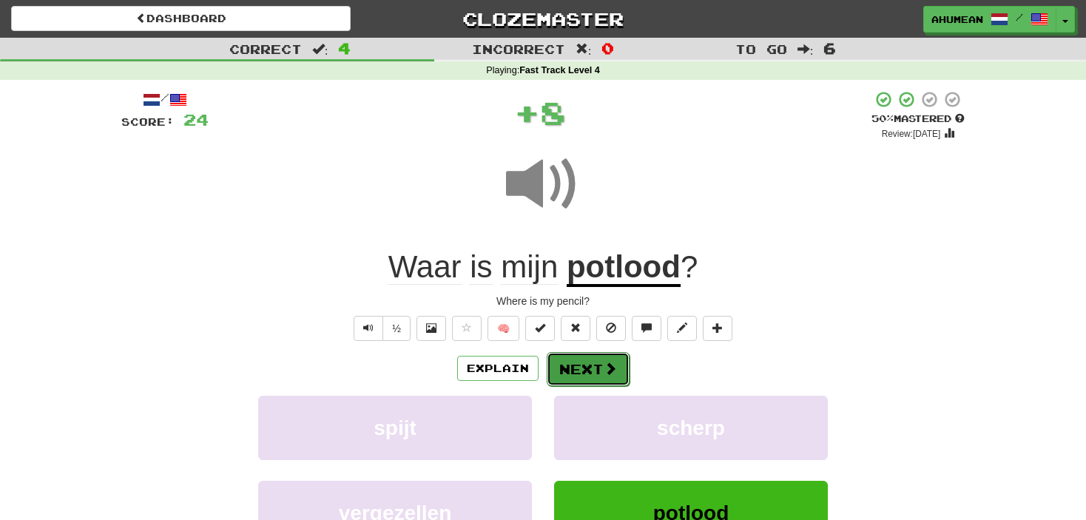
click at [574, 361] on button "Next" at bounding box center [588, 369] width 83 height 34
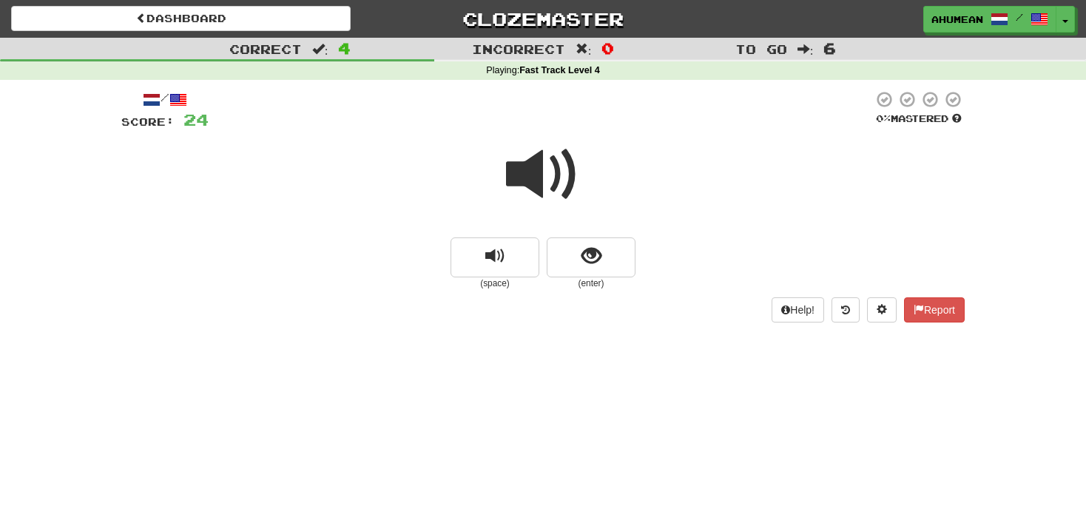
click at [535, 181] on span at bounding box center [543, 175] width 74 height 74
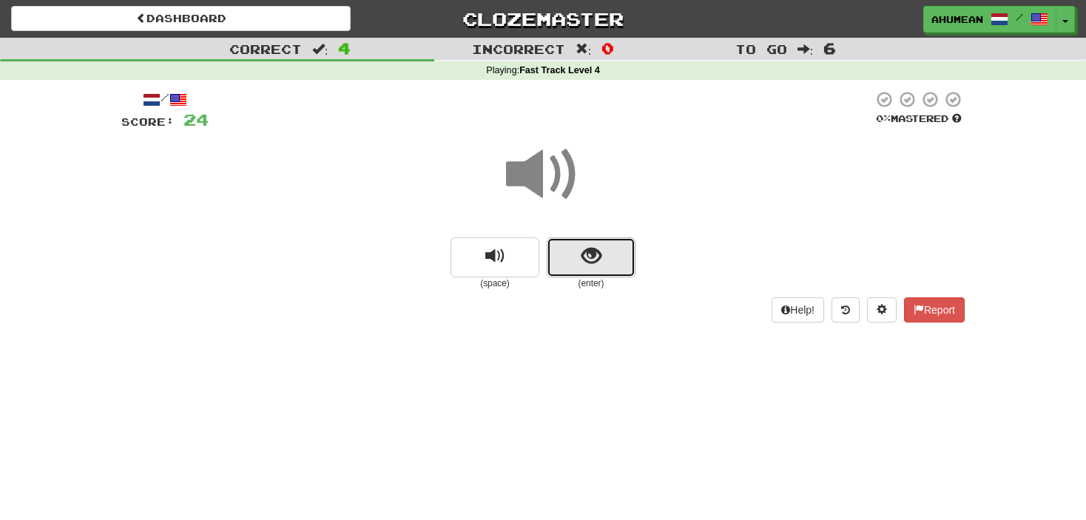
click at [584, 246] on span "show sentence" at bounding box center [592, 256] width 20 height 20
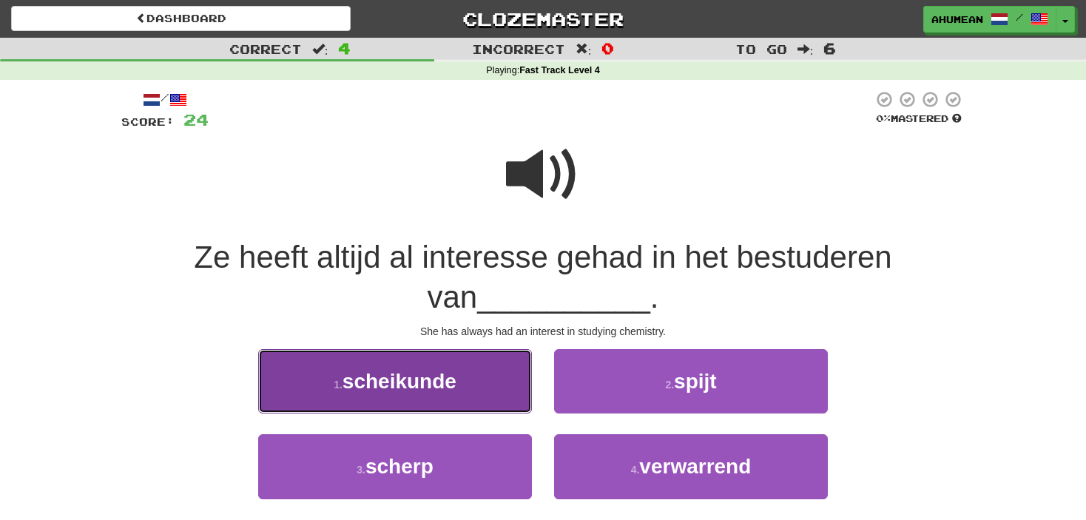
click at [469, 376] on button "1 . scheikunde" at bounding box center [395, 381] width 274 height 64
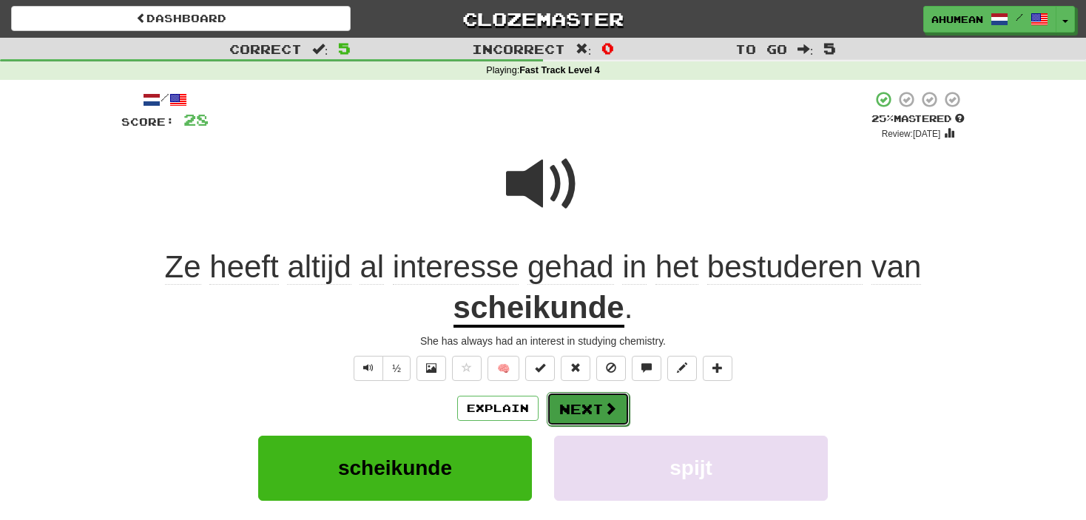
click at [597, 409] on button "Next" at bounding box center [588, 409] width 83 height 34
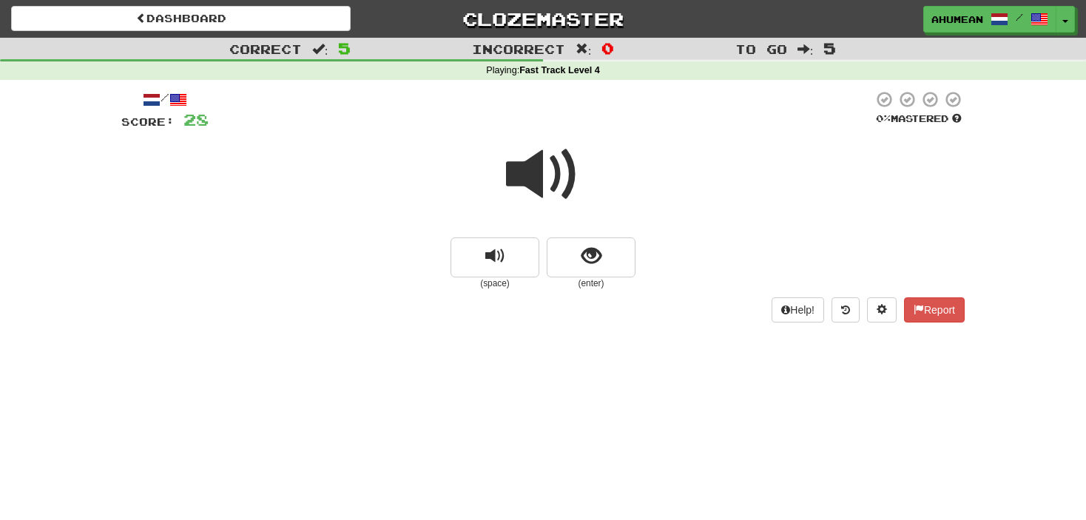
click at [541, 184] on span at bounding box center [543, 175] width 74 height 74
click at [599, 281] on small "(enter)" at bounding box center [591, 284] width 89 height 13
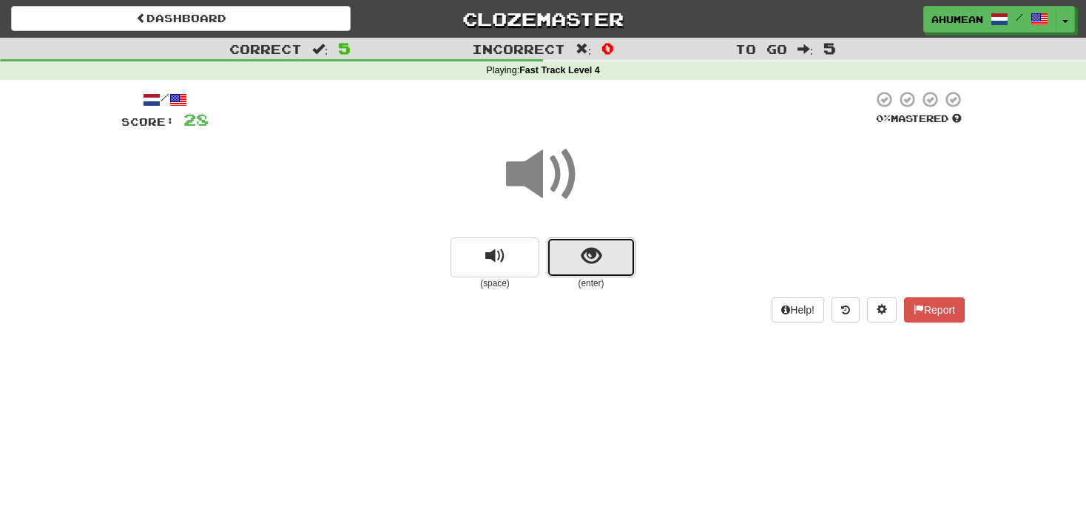
click at [601, 272] on button "show sentence" at bounding box center [591, 258] width 89 height 40
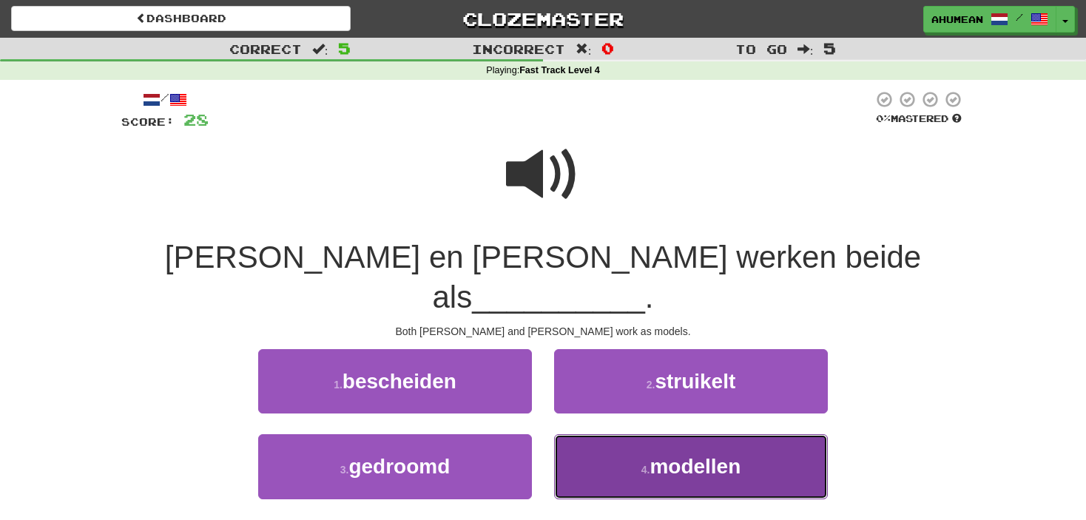
click at [699, 434] on button "4 . modellen" at bounding box center [691, 466] width 274 height 64
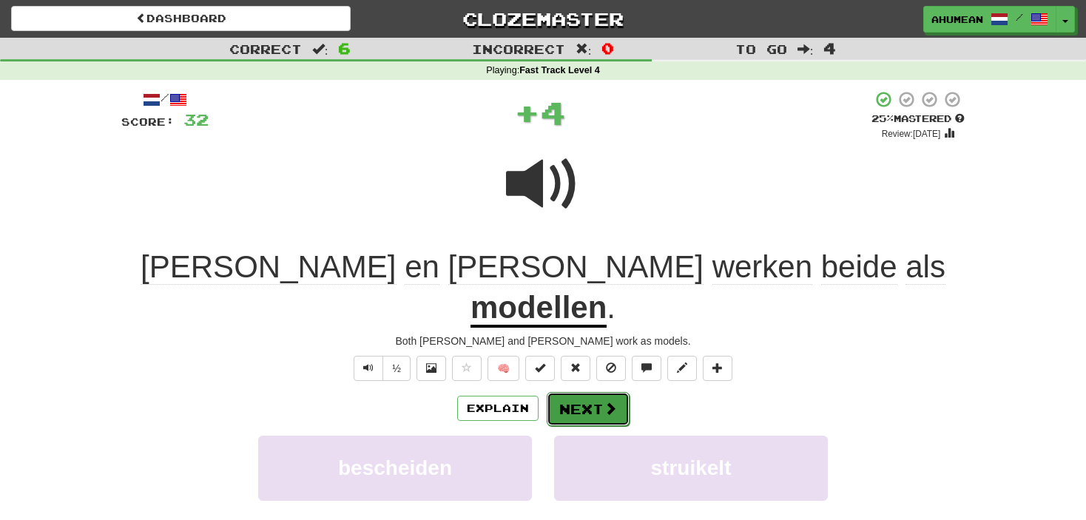
click at [615, 402] on span at bounding box center [610, 408] width 13 height 13
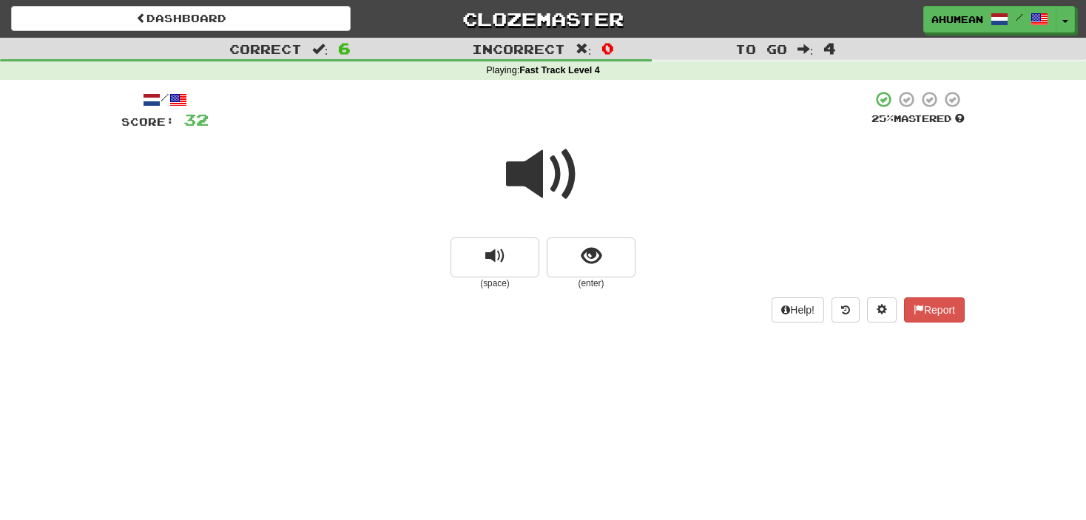
click at [557, 178] on span at bounding box center [543, 175] width 74 height 74
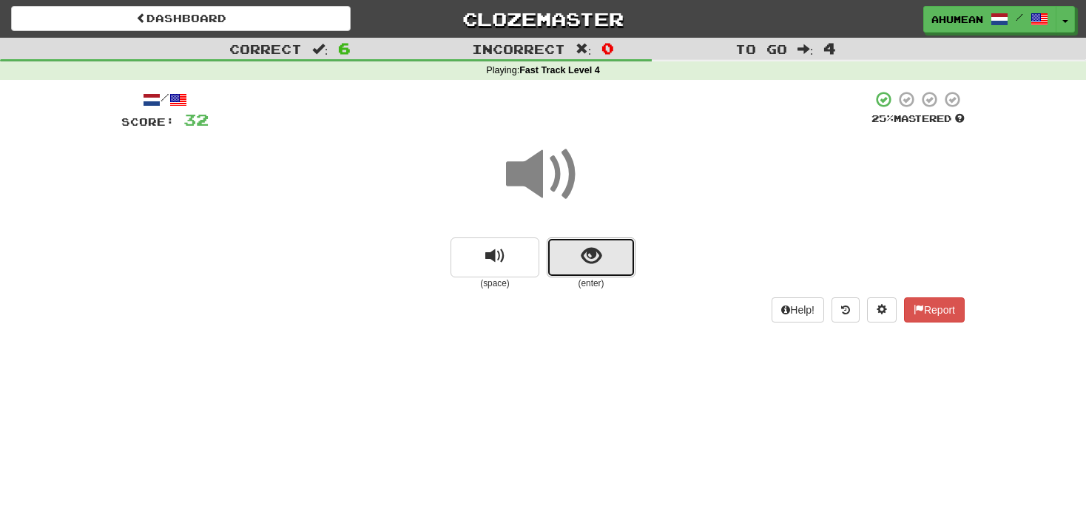
click at [604, 266] on button "show sentence" at bounding box center [591, 258] width 89 height 40
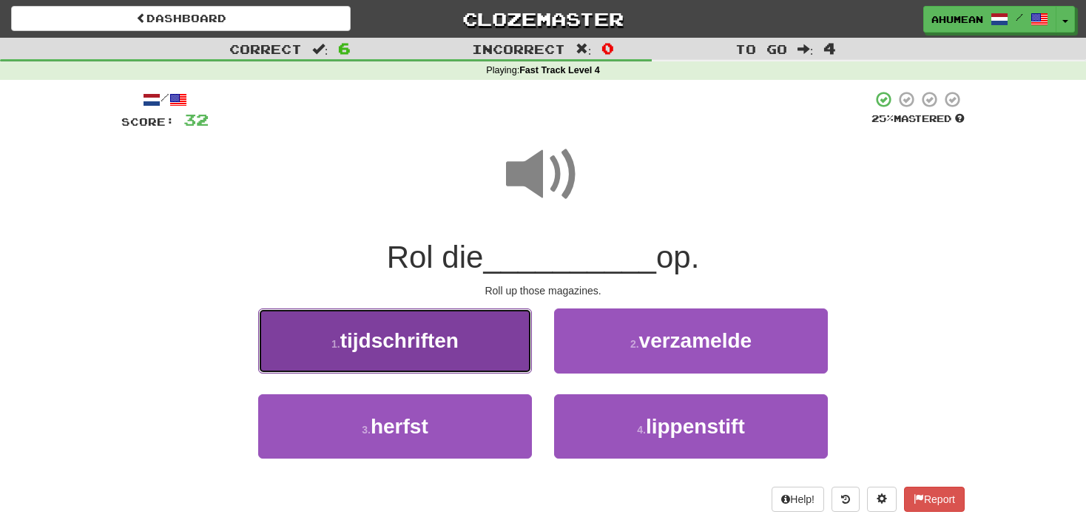
click at [431, 326] on button "1 . tijdschriften" at bounding box center [395, 341] width 274 height 64
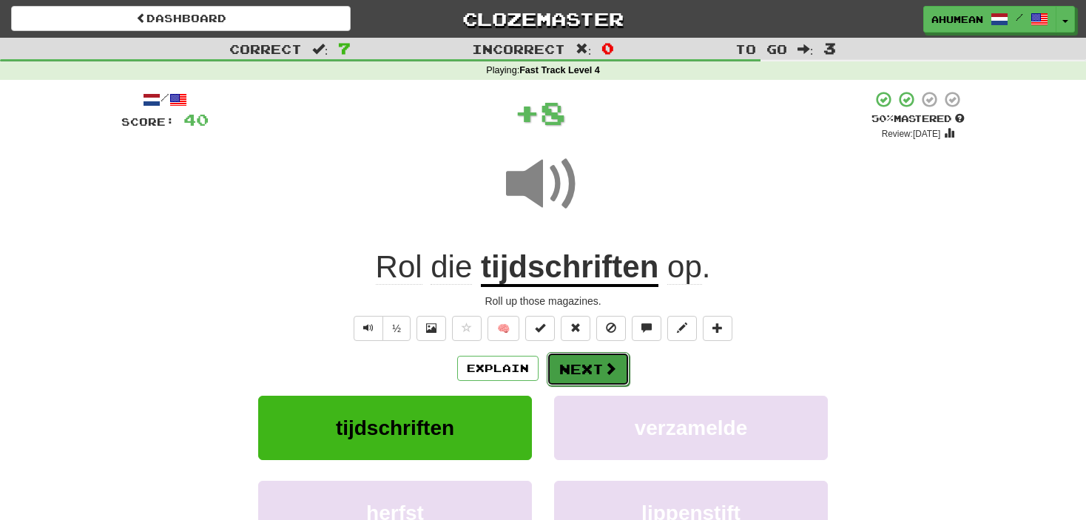
click at [581, 372] on button "Next" at bounding box center [588, 369] width 83 height 34
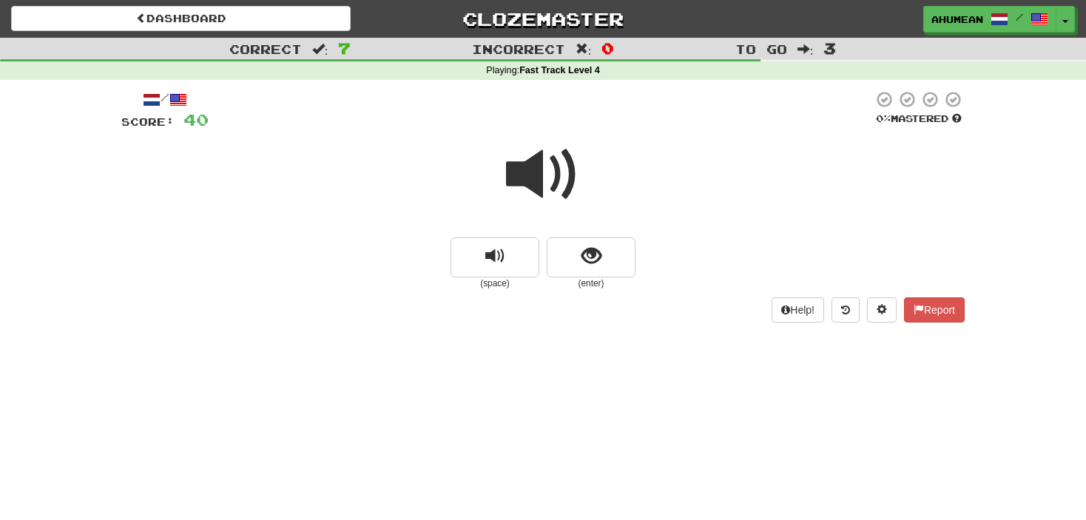
click at [556, 196] on span at bounding box center [543, 175] width 74 height 74
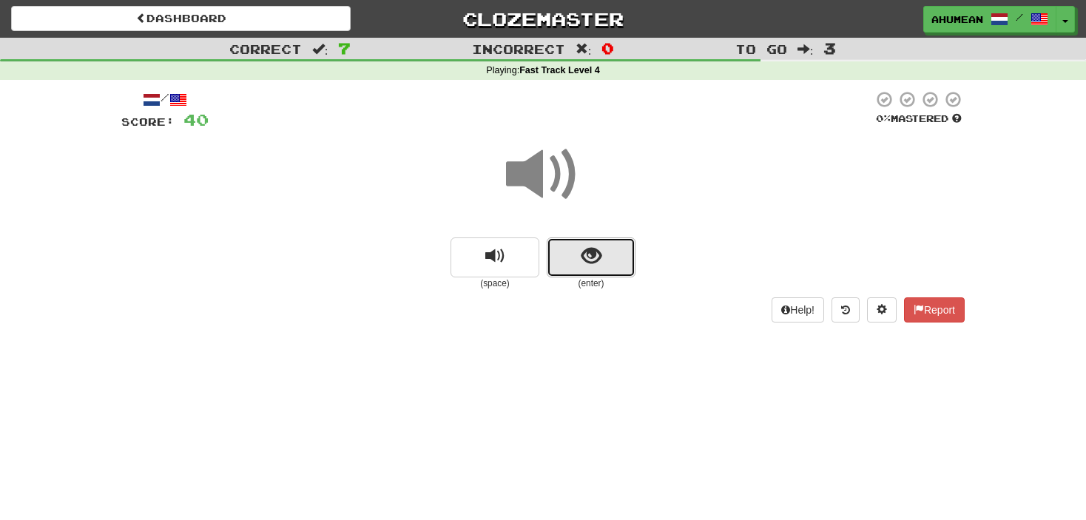
click at [594, 249] on span "show sentence" at bounding box center [592, 256] width 20 height 20
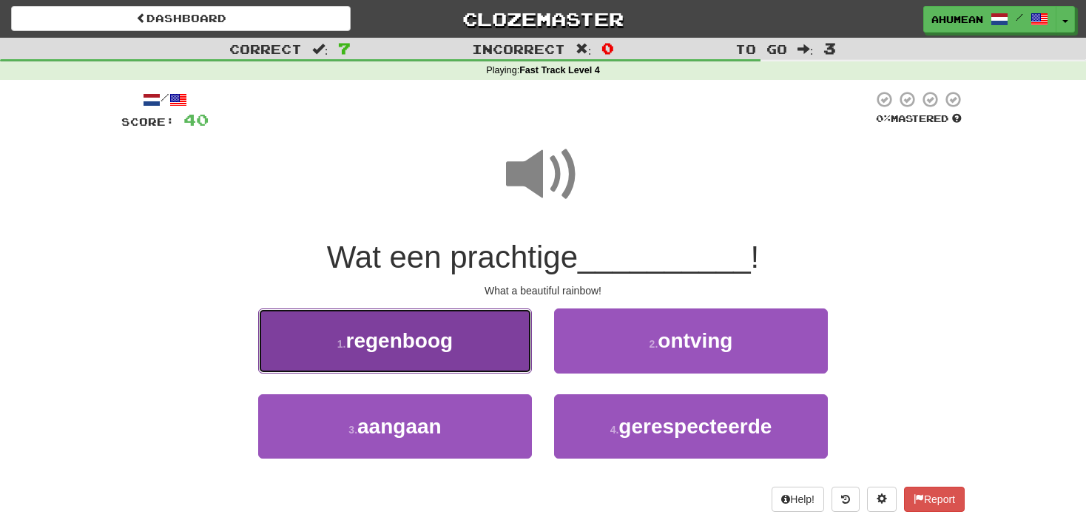
click at [440, 352] on span "regenboog" at bounding box center [399, 340] width 107 height 23
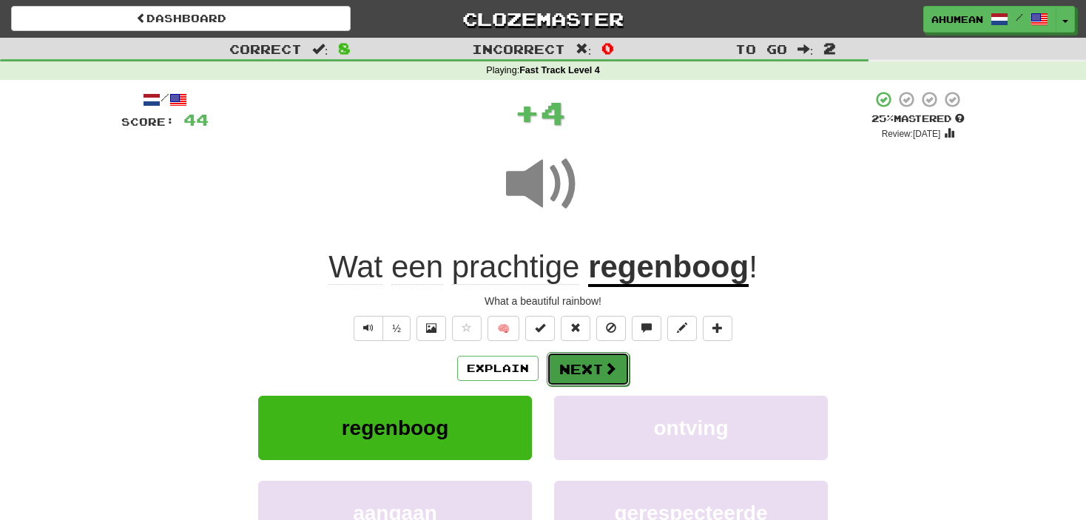
click at [600, 364] on button "Next" at bounding box center [588, 369] width 83 height 34
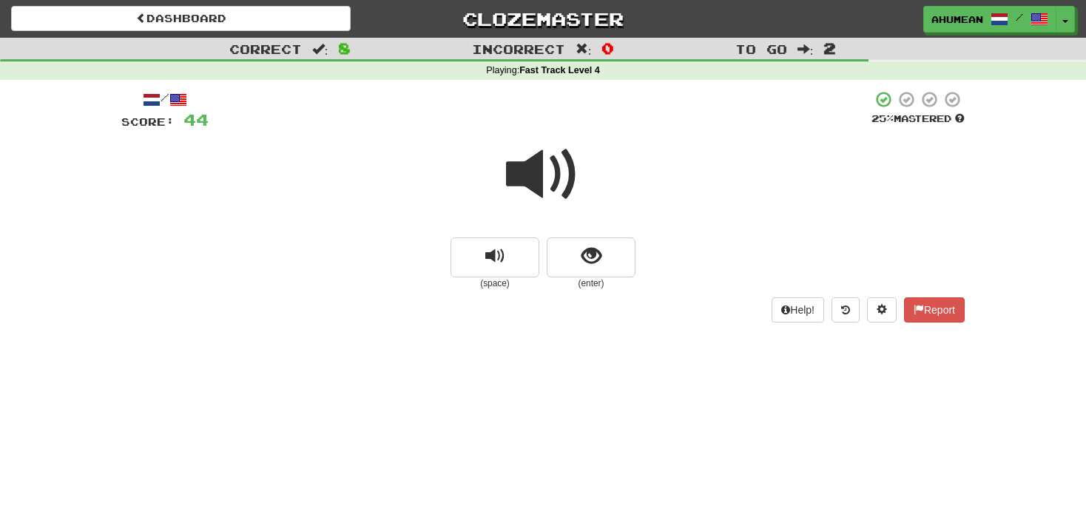
click at [540, 175] on span at bounding box center [543, 175] width 74 height 74
click at [532, 171] on span at bounding box center [543, 175] width 74 height 74
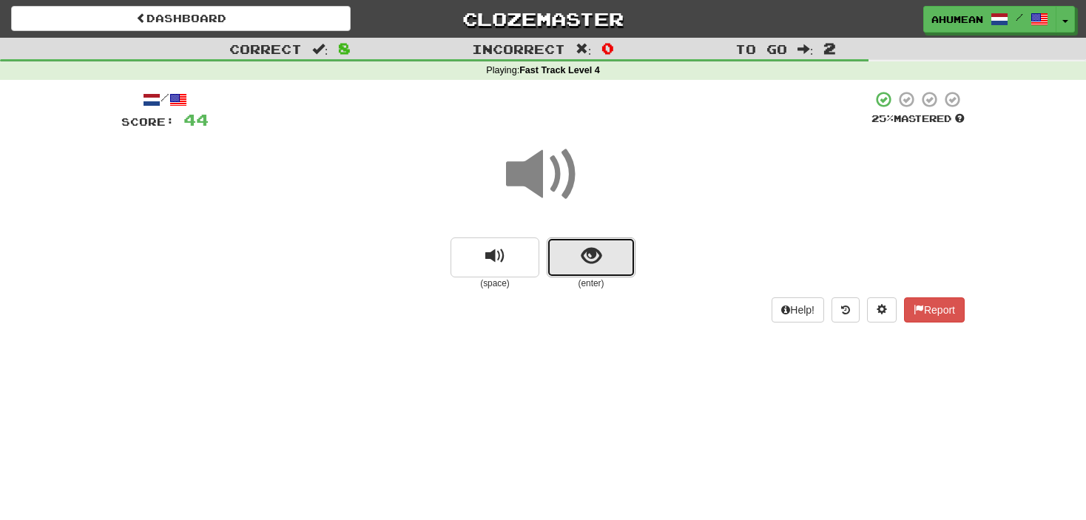
click at [582, 243] on button "show sentence" at bounding box center [591, 258] width 89 height 40
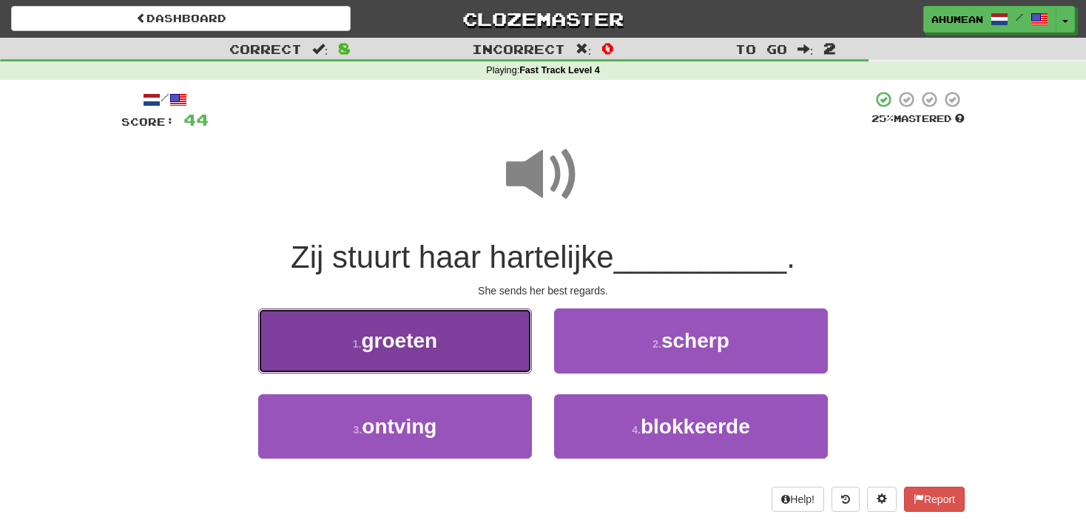
click at [484, 349] on button "1 . groeten" at bounding box center [395, 341] width 274 height 64
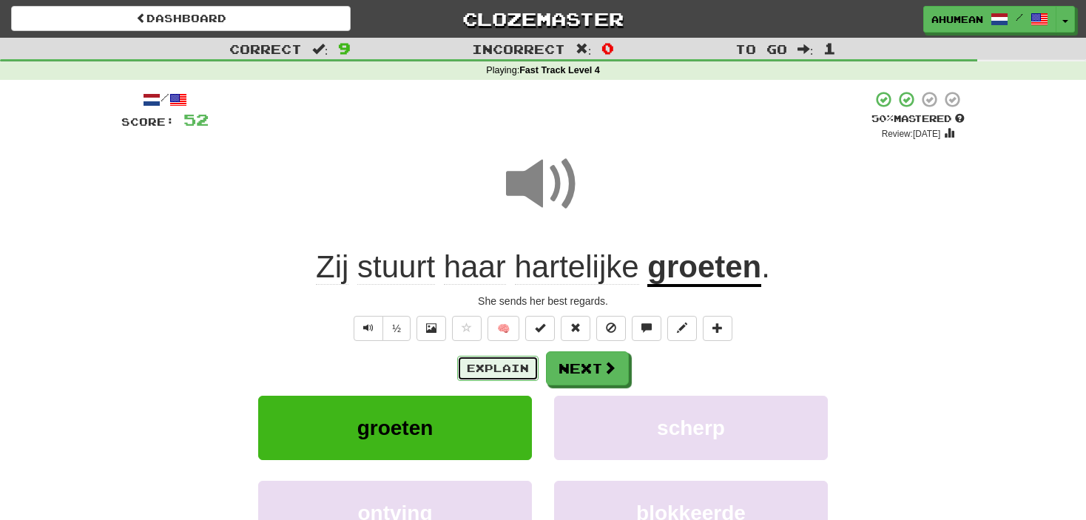
click at [486, 370] on button "Explain" at bounding box center [497, 368] width 81 height 25
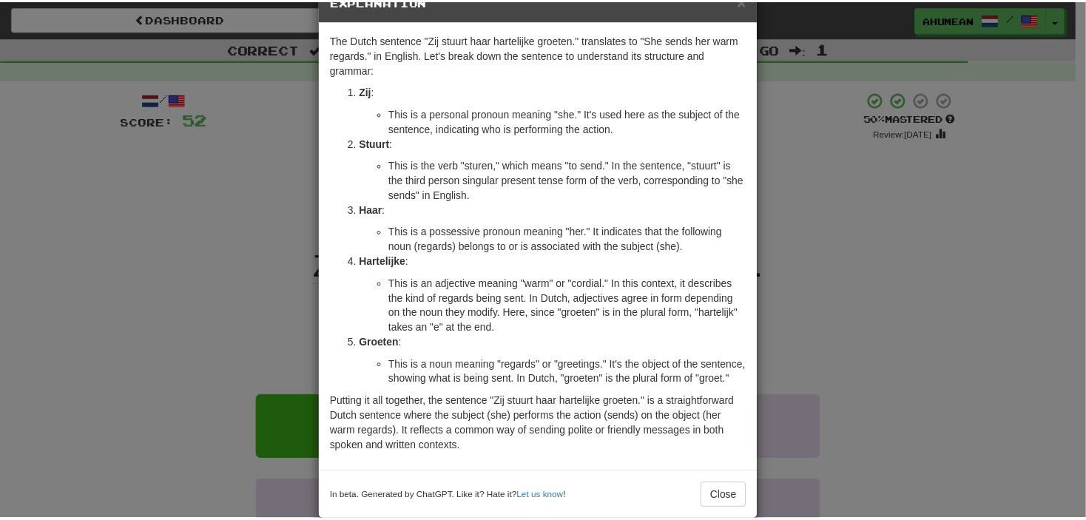
scroll to position [62, 0]
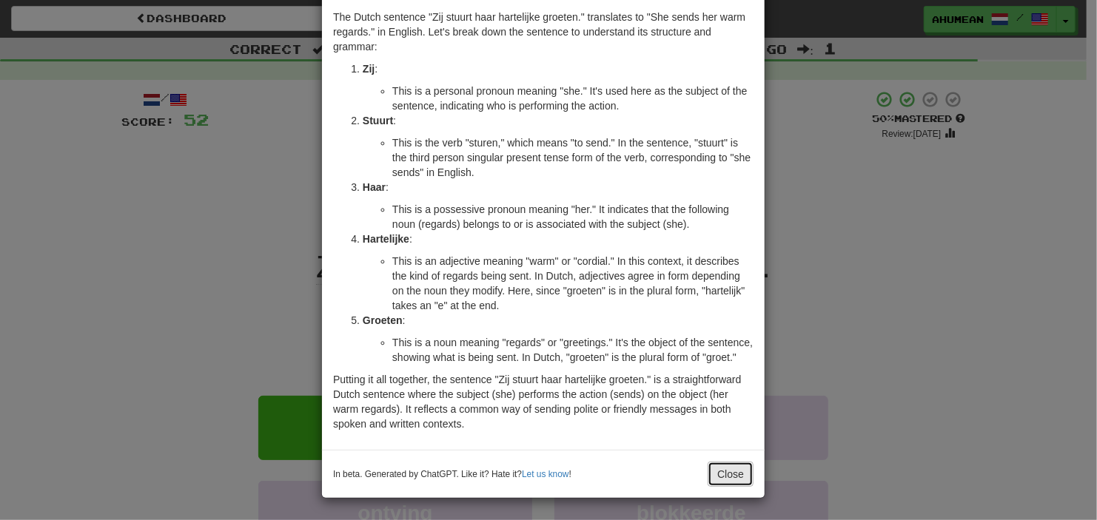
click at [739, 480] on button "Close" at bounding box center [731, 474] width 46 height 25
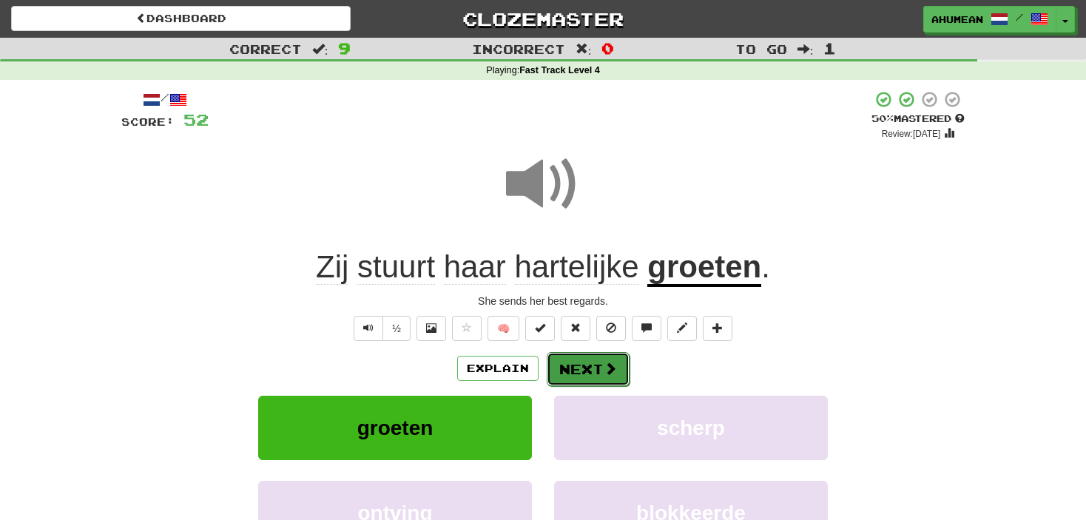
click at [614, 372] on span at bounding box center [610, 368] width 13 height 13
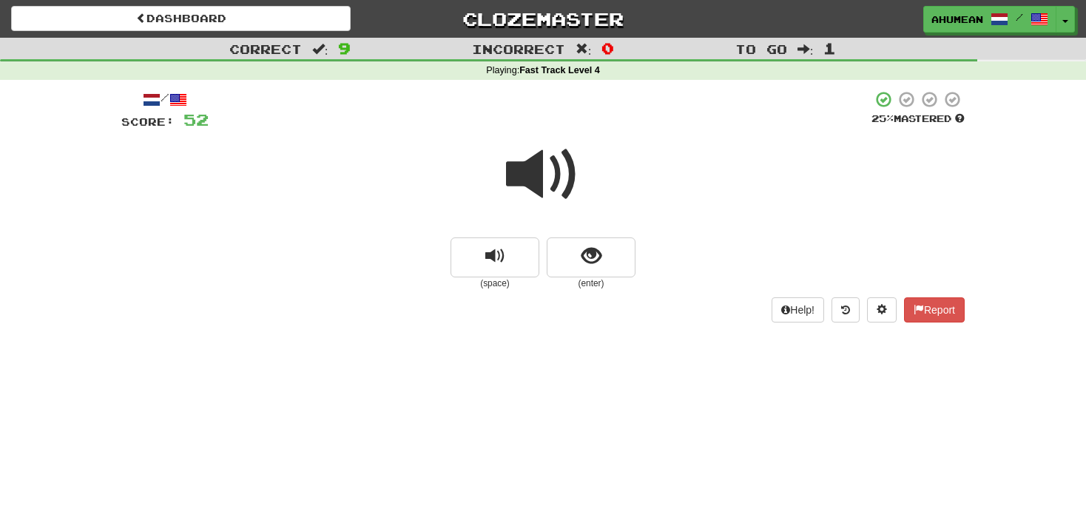
click at [503, 164] on div at bounding box center [543, 185] width 844 height 106
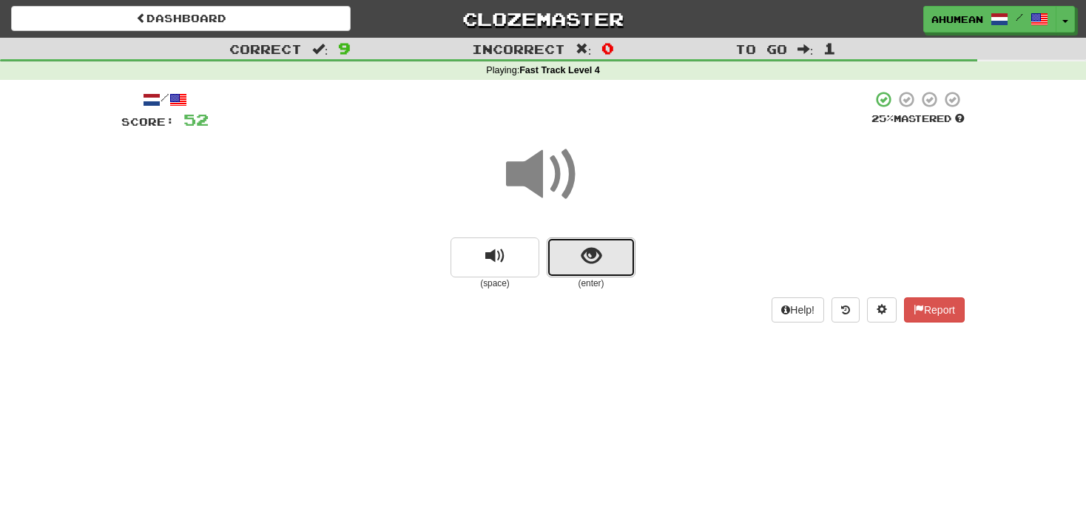
click at [584, 250] on span "show sentence" at bounding box center [592, 256] width 20 height 20
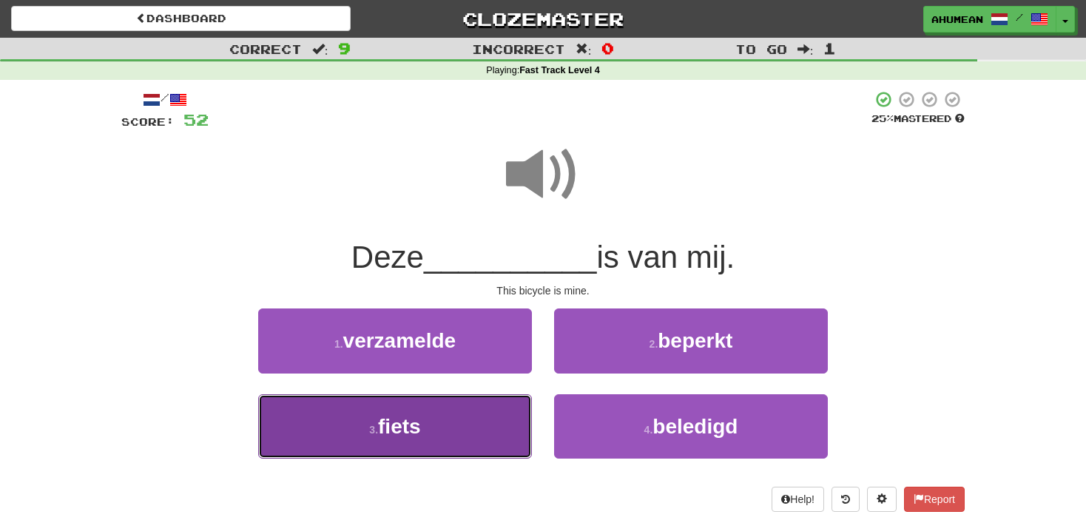
click at [423, 406] on button "3 . fiets" at bounding box center [395, 426] width 274 height 64
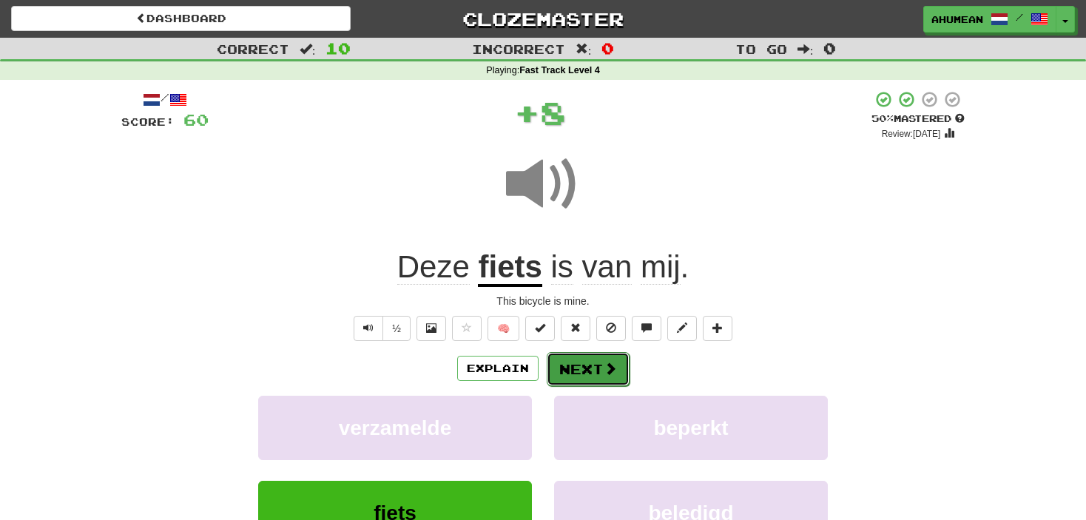
click at [582, 384] on button "Next" at bounding box center [588, 369] width 83 height 34
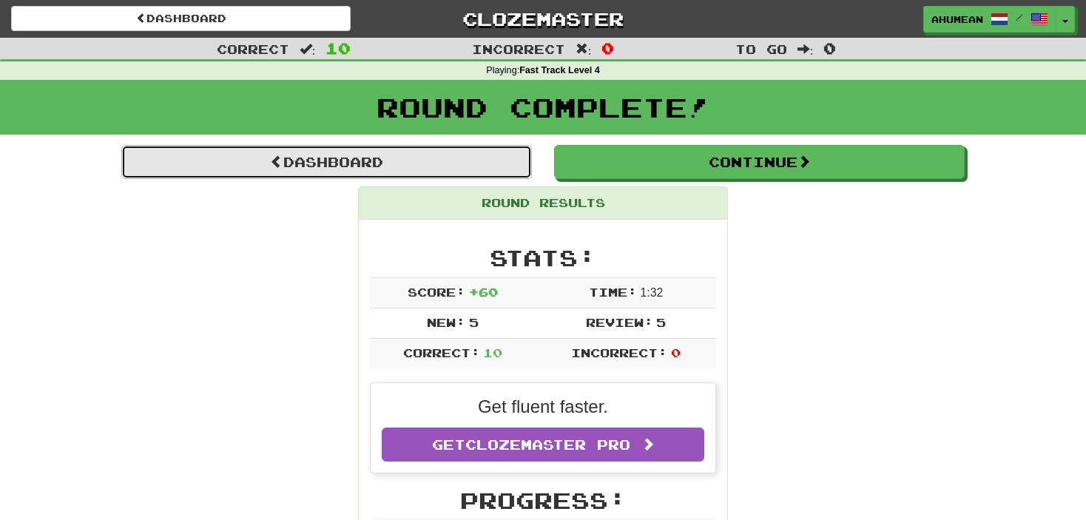
click at [364, 155] on link "Dashboard" at bounding box center [326, 162] width 411 height 34
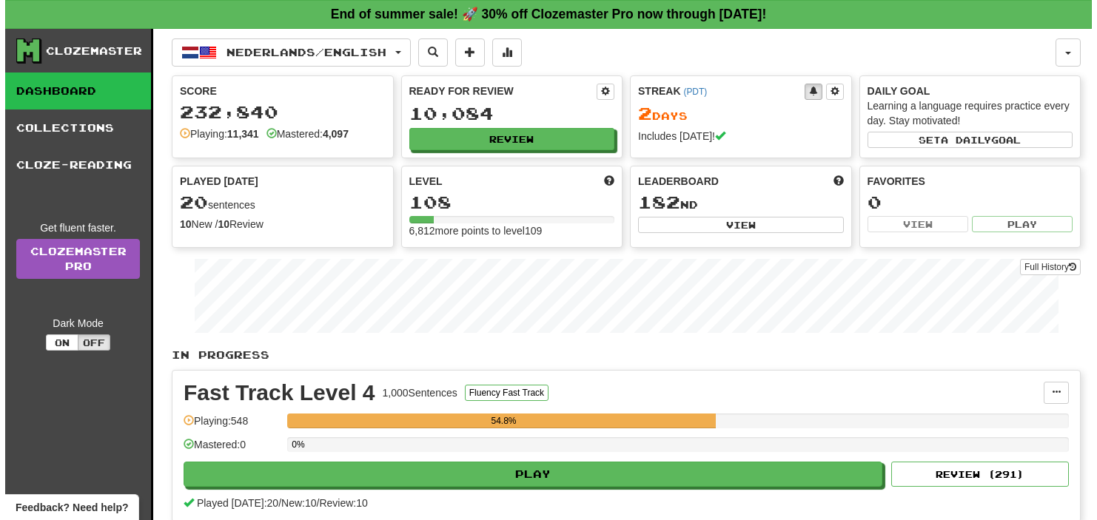
scroll to position [74, 0]
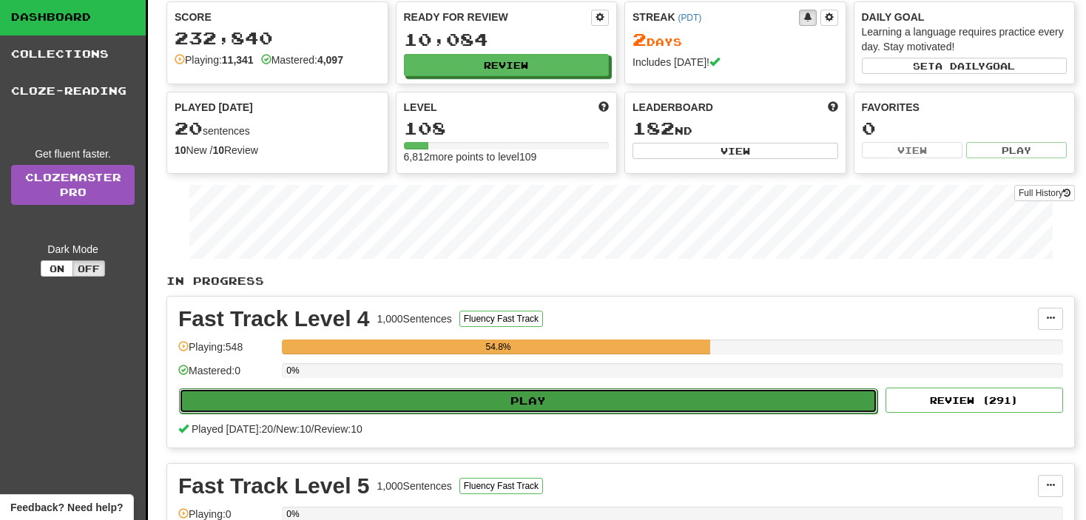
click at [574, 397] on button "Play" at bounding box center [528, 401] width 699 height 25
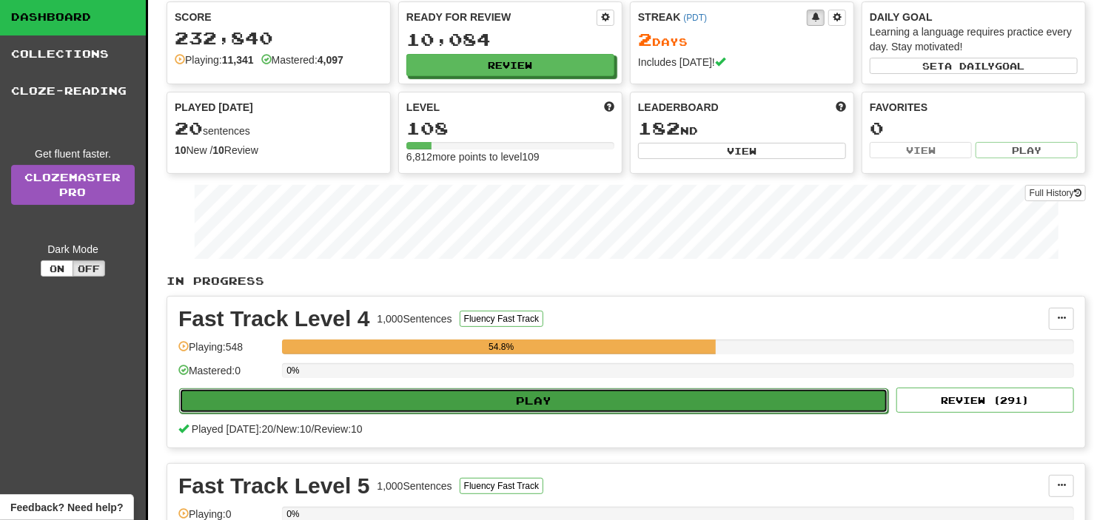
select select "**"
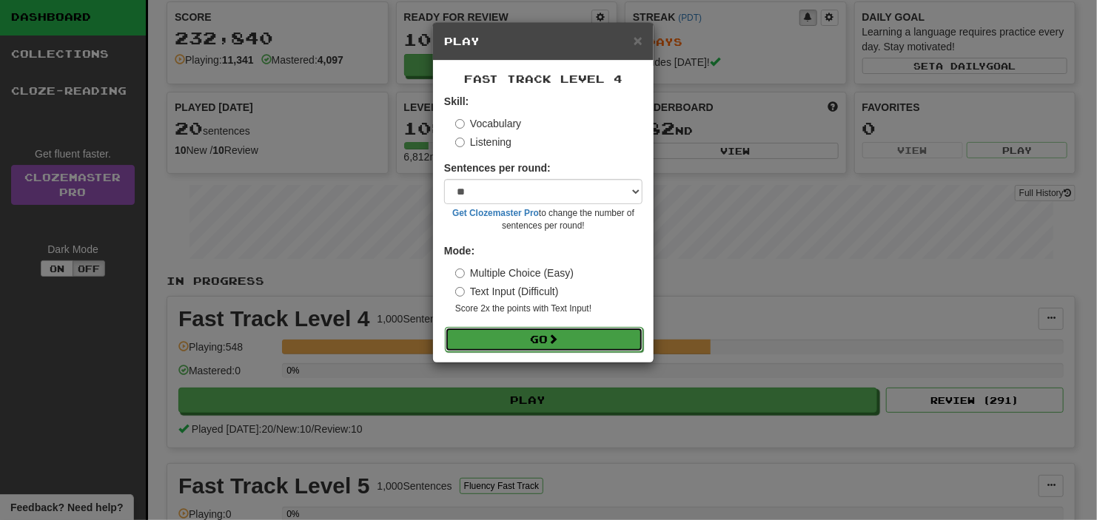
click at [527, 349] on button "Go" at bounding box center [544, 339] width 198 height 25
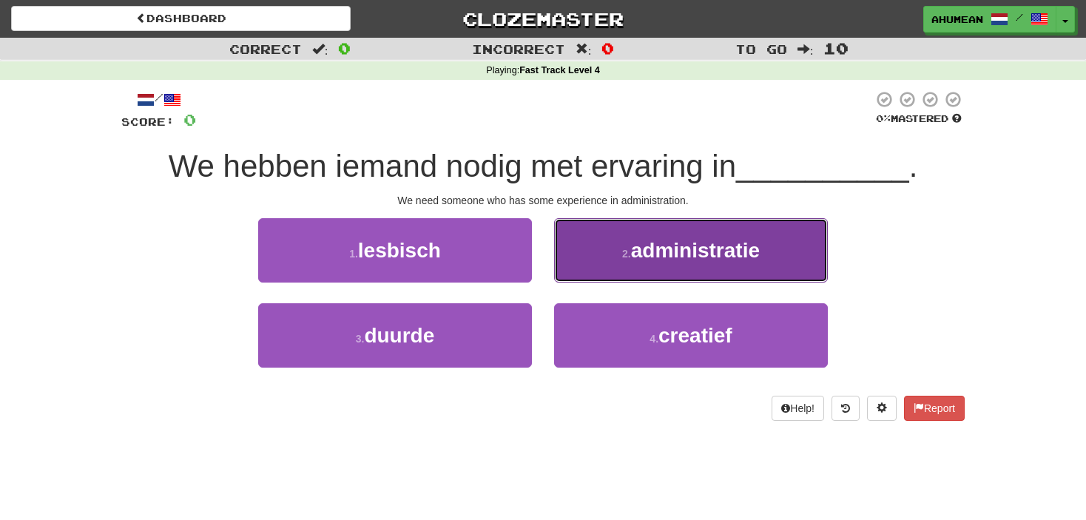
click at [693, 259] on span "administratie" at bounding box center [695, 250] width 129 height 23
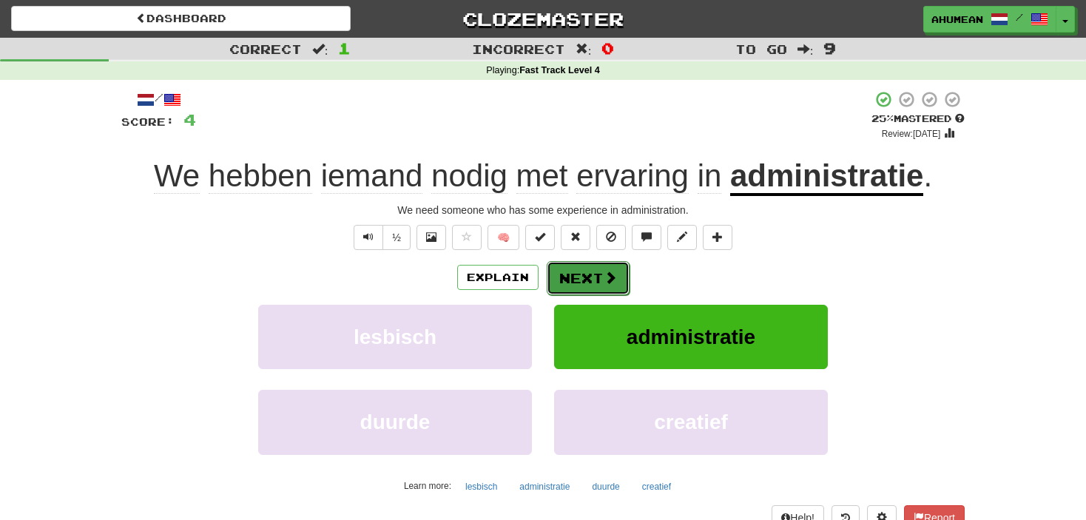
click at [598, 278] on button "Next" at bounding box center [588, 278] width 83 height 34
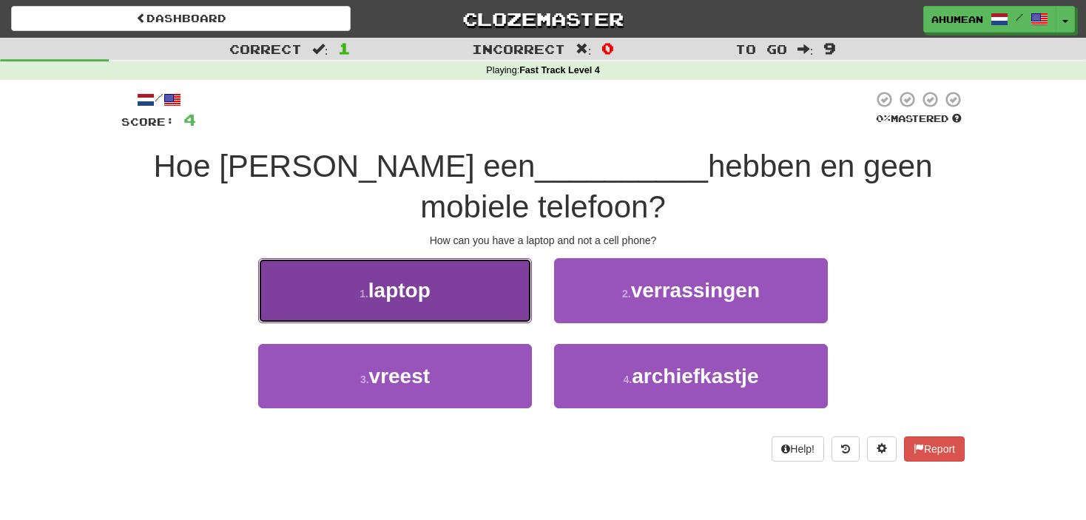
click at [441, 279] on button "1 . laptop" at bounding box center [395, 290] width 274 height 64
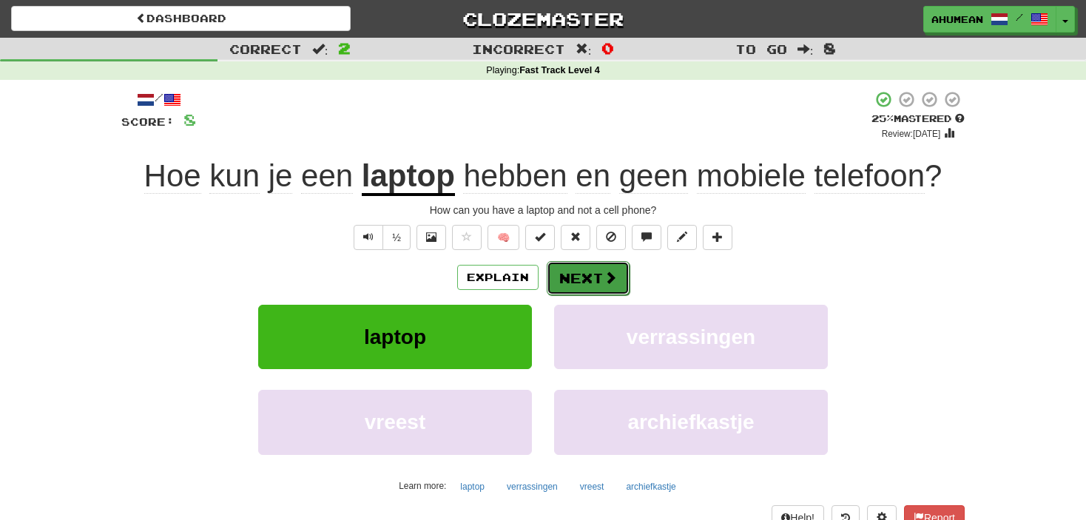
click at [599, 280] on button "Next" at bounding box center [588, 278] width 83 height 34
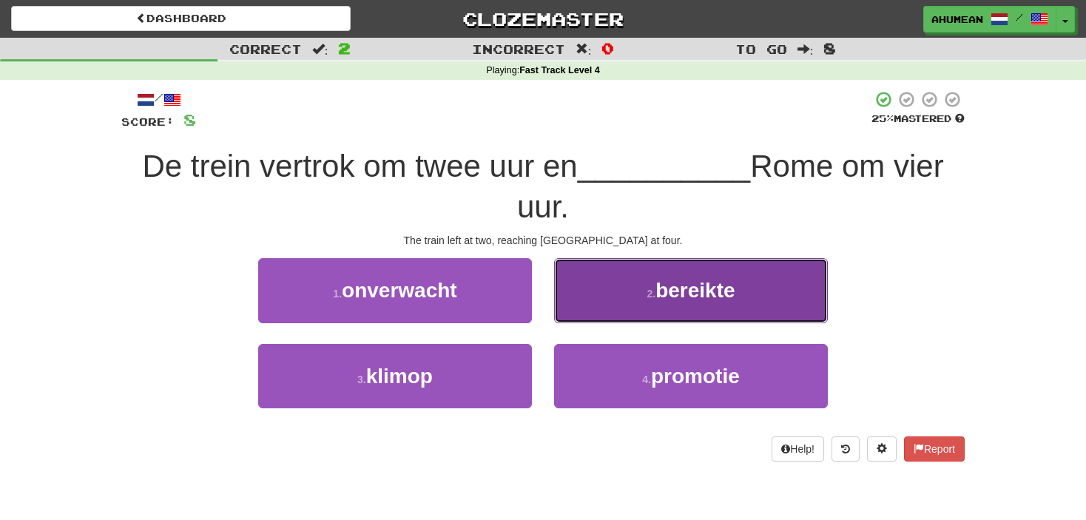
click at [668, 290] on span "bereikte" at bounding box center [695, 290] width 79 height 23
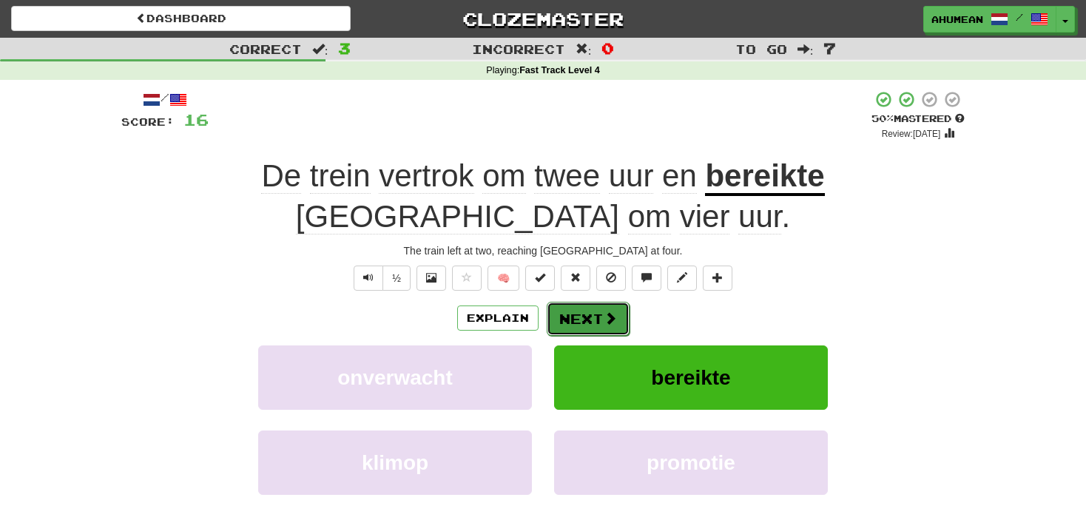
click at [581, 302] on button "Next" at bounding box center [588, 319] width 83 height 34
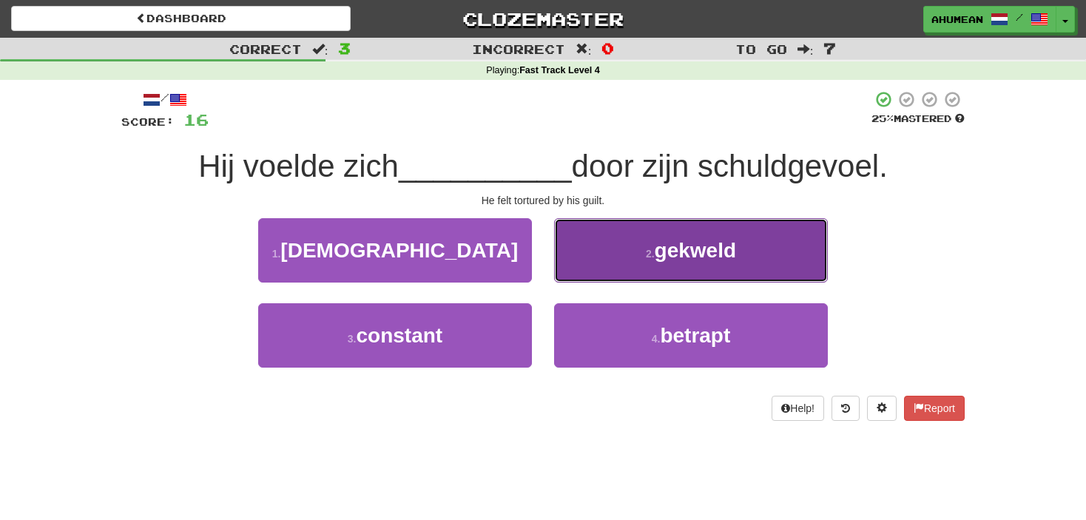
click at [643, 272] on button "2 . gekweld" at bounding box center [691, 250] width 274 height 64
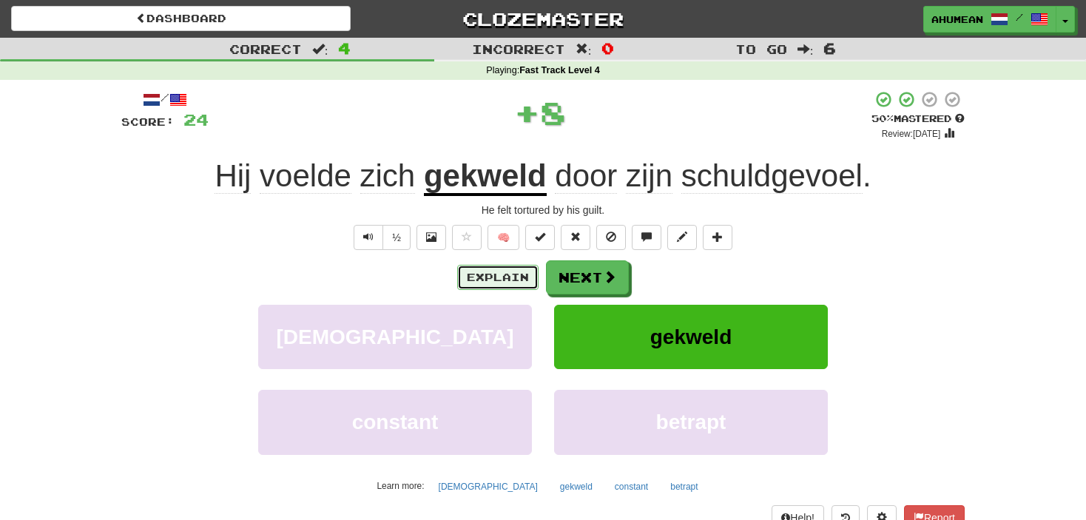
click at [501, 275] on button "Explain" at bounding box center [497, 277] width 81 height 25
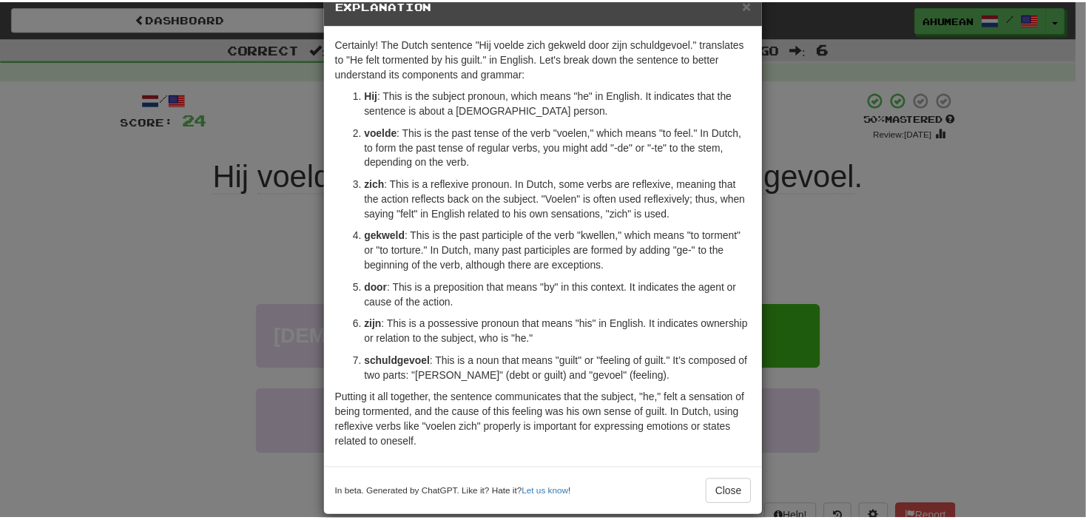
scroll to position [54, 0]
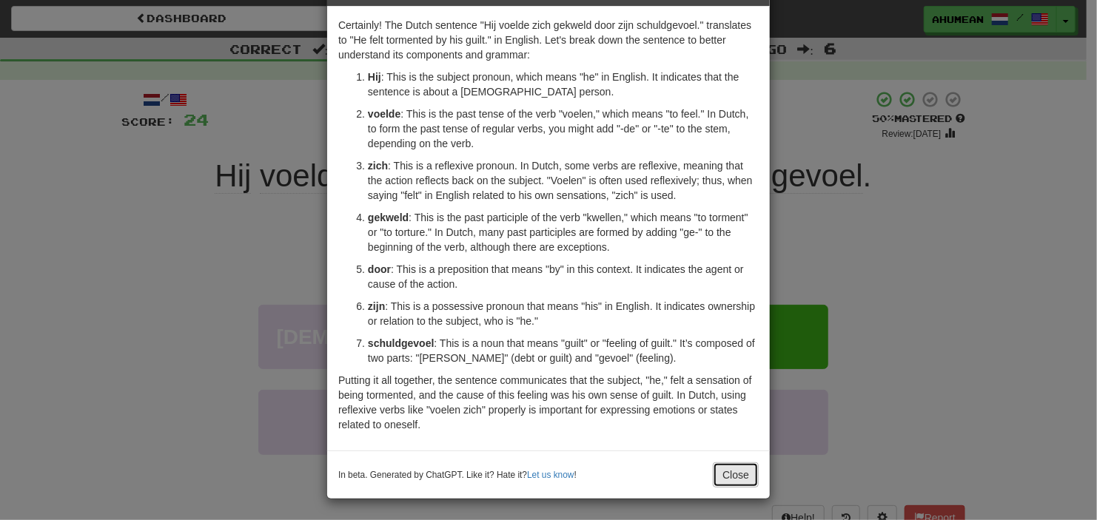
click at [719, 472] on button "Close" at bounding box center [736, 475] width 46 height 25
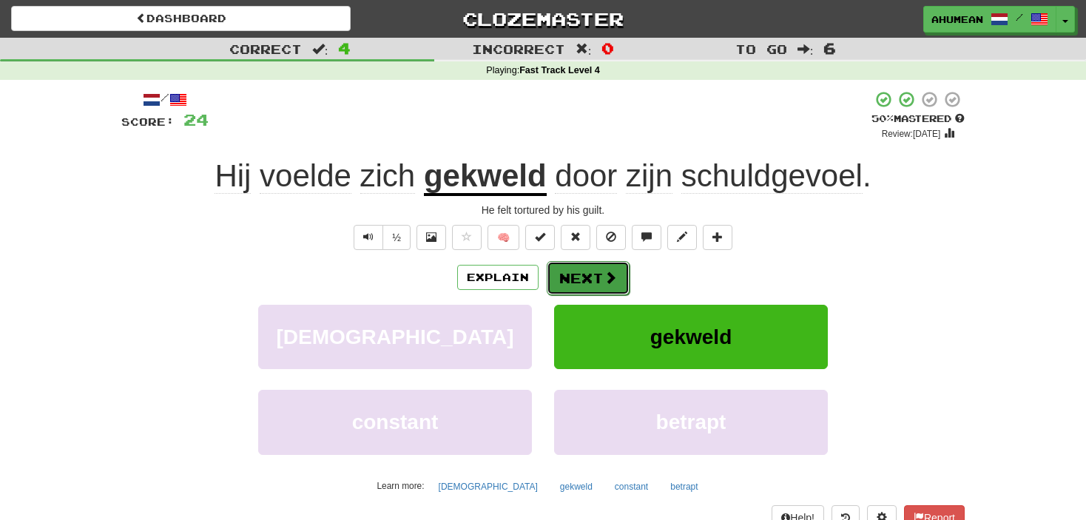
click at [600, 283] on button "Next" at bounding box center [588, 278] width 83 height 34
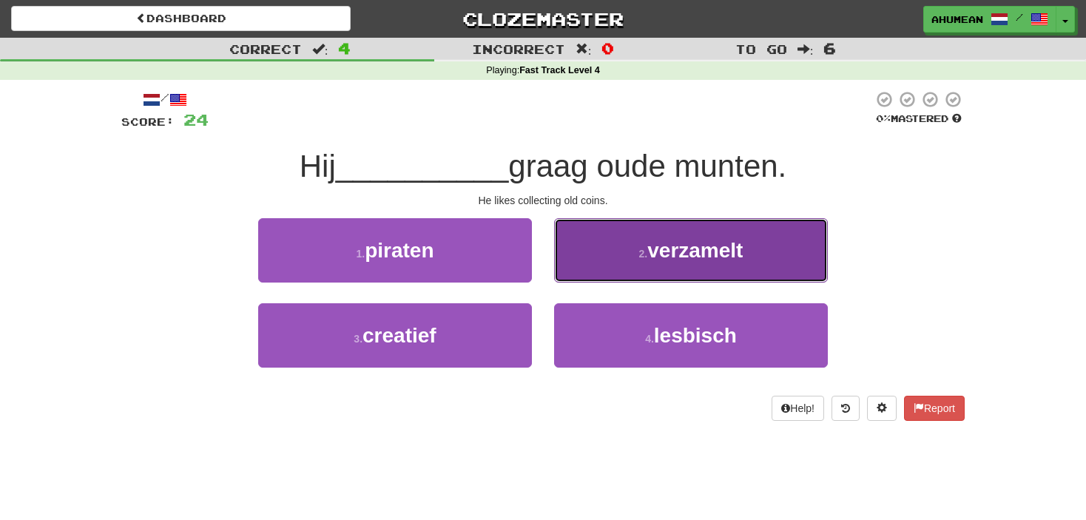
click at [628, 243] on button "2 . verzamelt" at bounding box center [691, 250] width 274 height 64
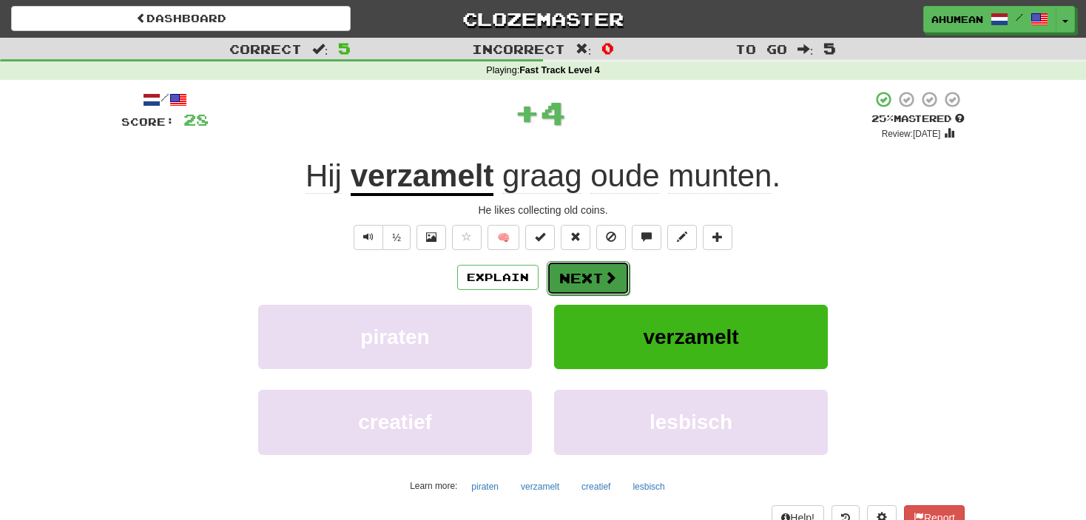
click at [559, 268] on button "Next" at bounding box center [588, 278] width 83 height 34
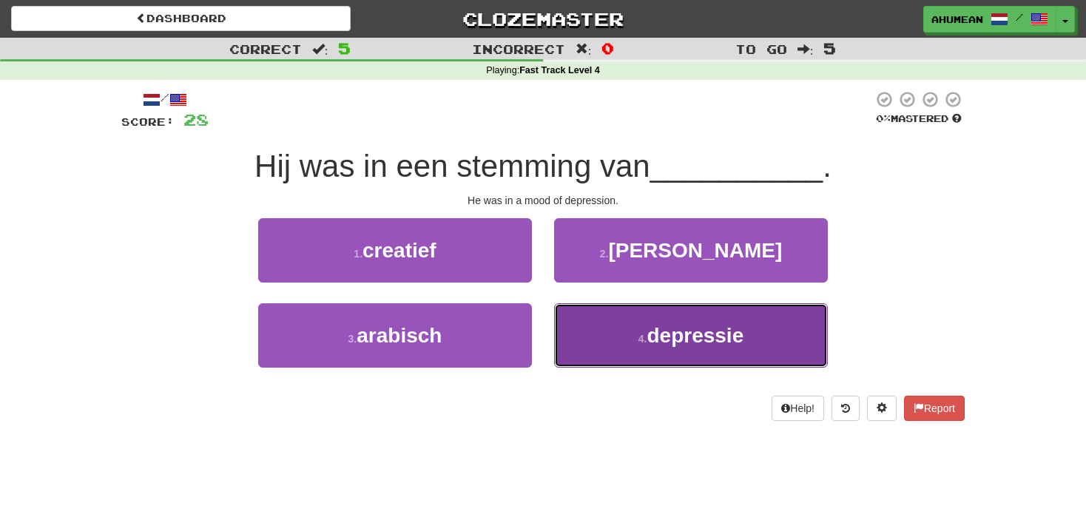
click at [622, 328] on button "4 . depressie" at bounding box center [691, 335] width 274 height 64
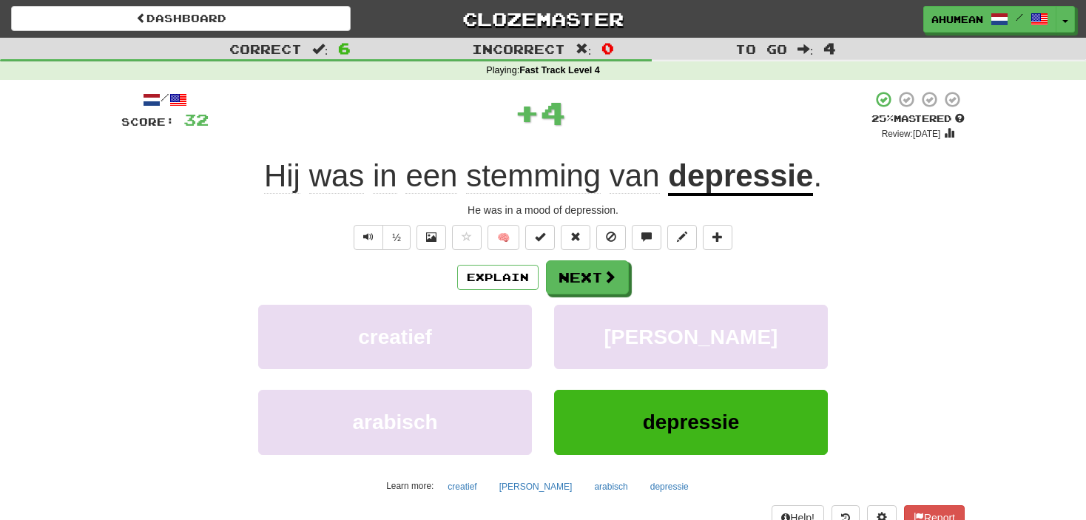
click at [450, 263] on div "Explain Next" at bounding box center [543, 278] width 844 height 34
click at [467, 267] on button "Explain" at bounding box center [497, 277] width 81 height 25
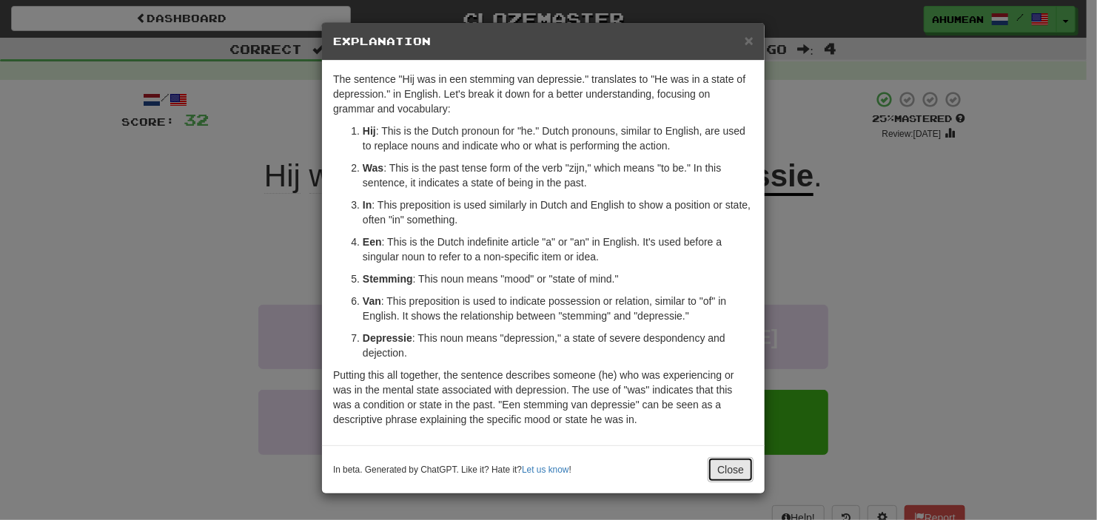
click at [728, 468] on button "Close" at bounding box center [731, 469] width 46 height 25
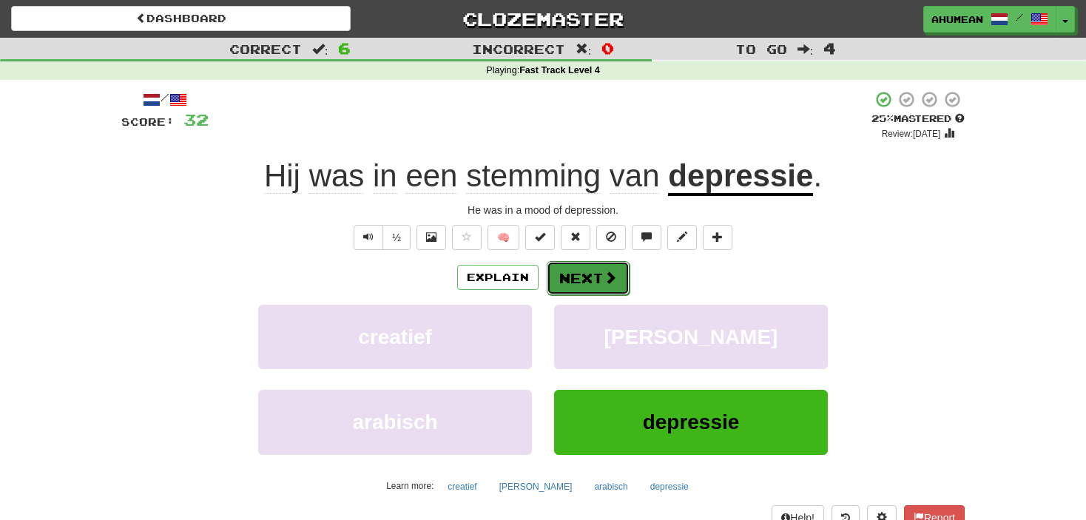
click at [605, 263] on button "Next" at bounding box center [588, 278] width 83 height 34
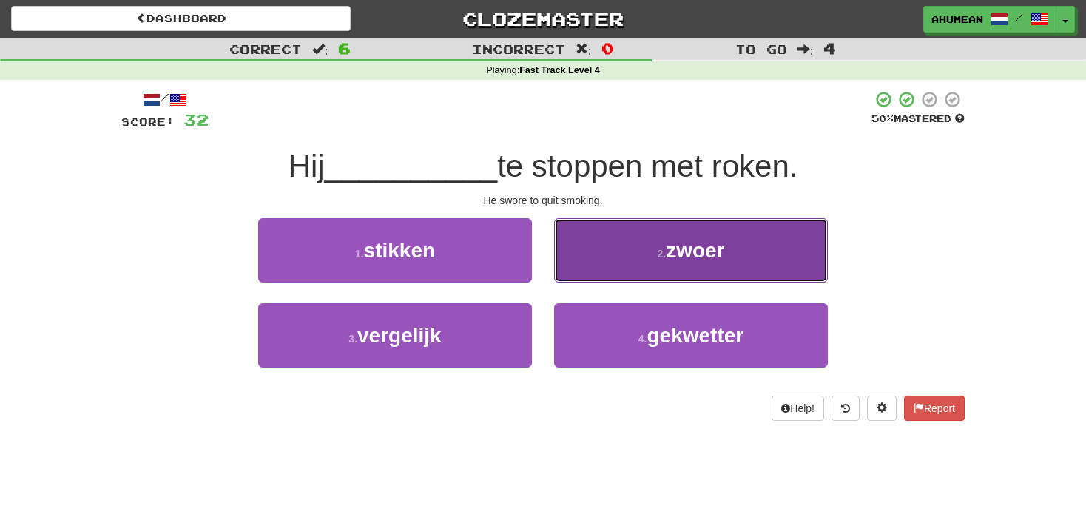
click at [648, 261] on button "2 . zwoer" at bounding box center [691, 250] width 274 height 64
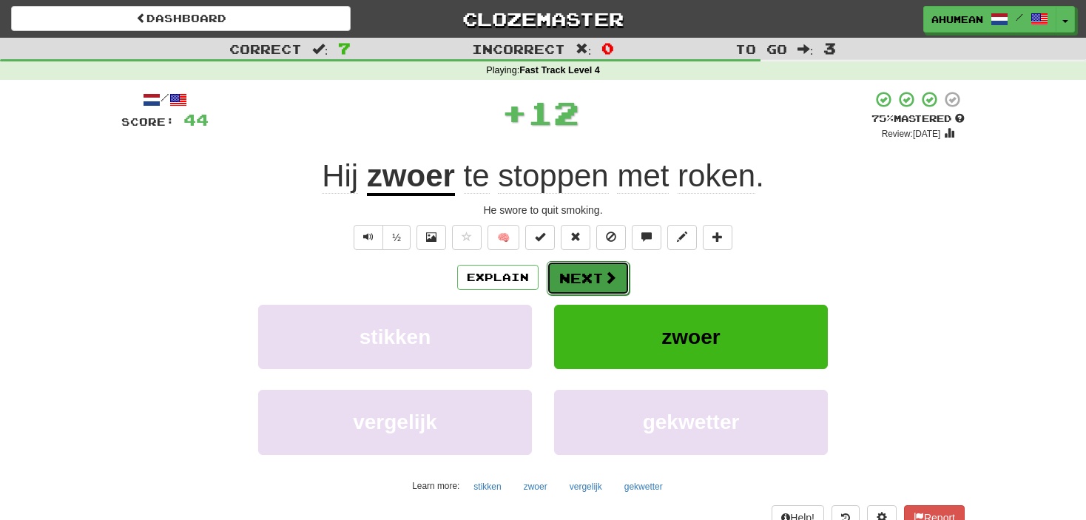
click at [616, 275] on button "Next" at bounding box center [588, 278] width 83 height 34
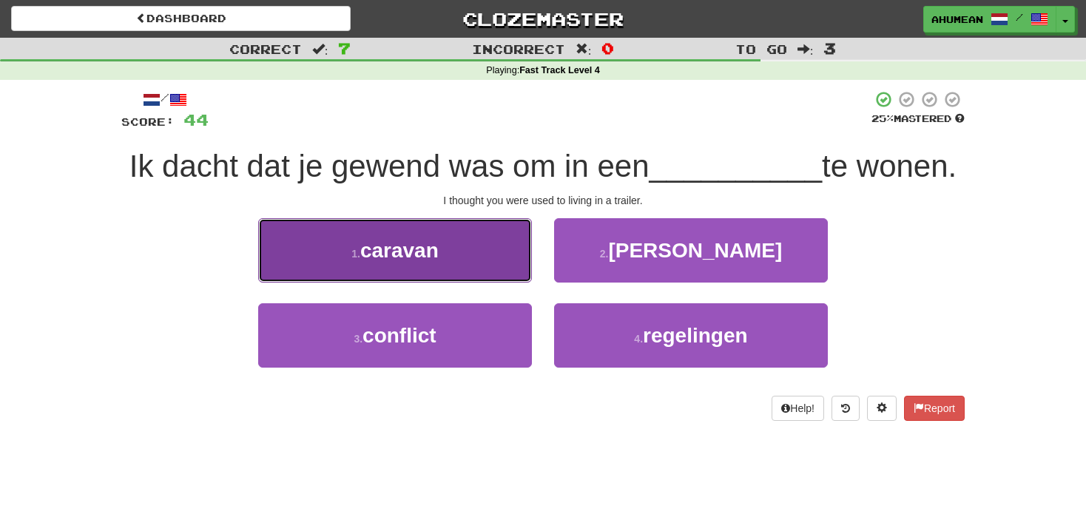
click at [443, 261] on button "1 . caravan" at bounding box center [395, 250] width 274 height 64
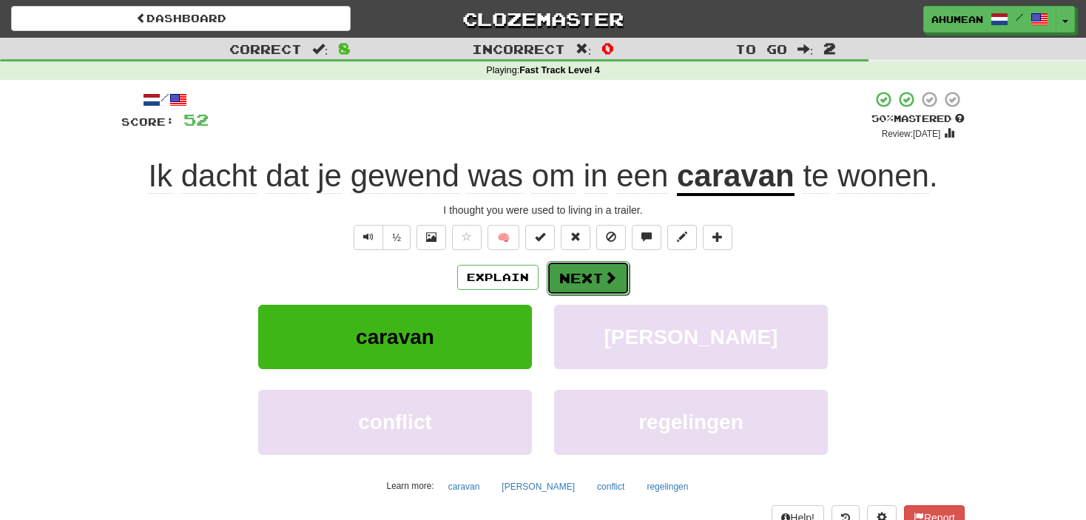
click at [586, 271] on button "Next" at bounding box center [588, 278] width 83 height 34
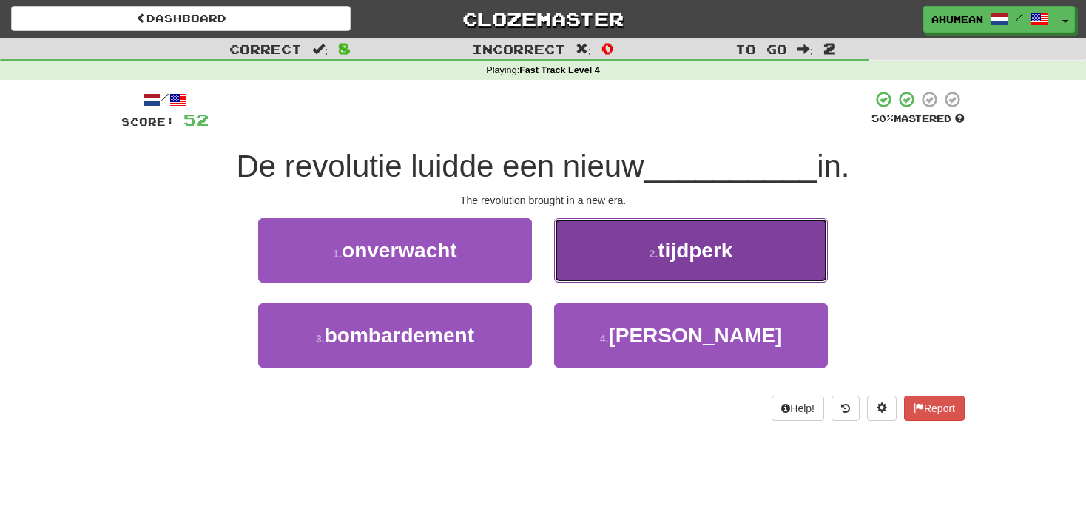
click at [630, 255] on button "2 . tijdperk" at bounding box center [691, 250] width 274 height 64
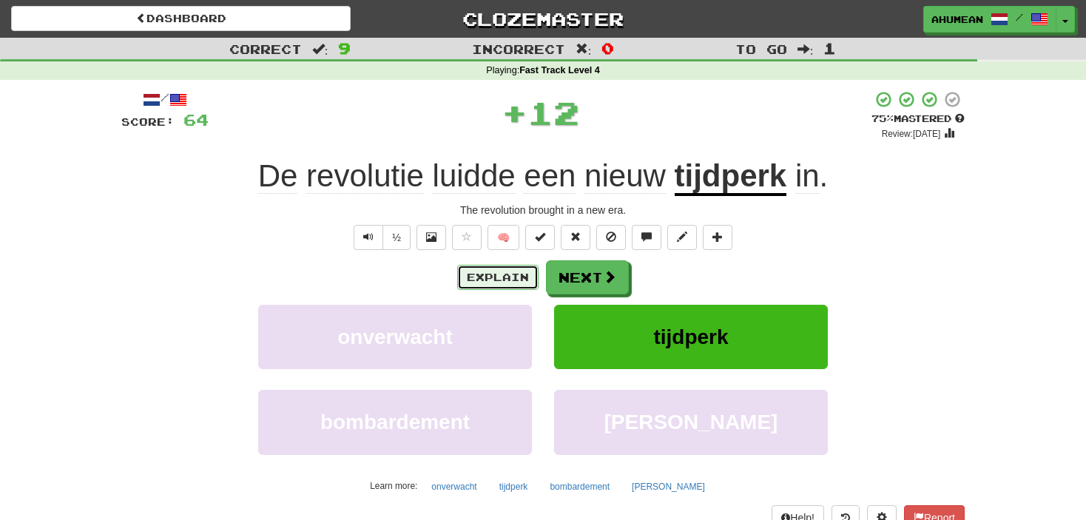
click at [514, 278] on button "Explain" at bounding box center [497, 277] width 81 height 25
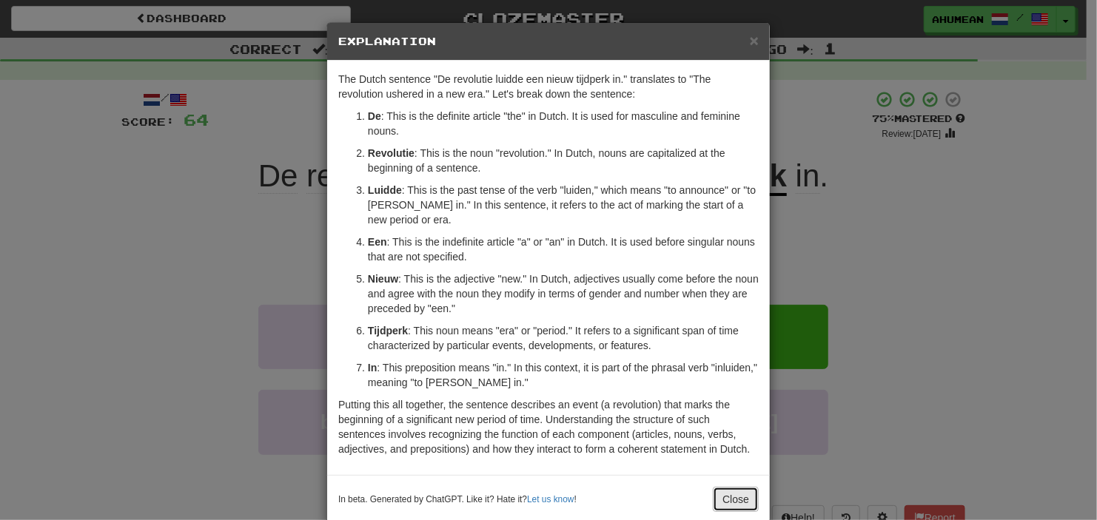
click at [723, 489] on button "Close" at bounding box center [736, 499] width 46 height 25
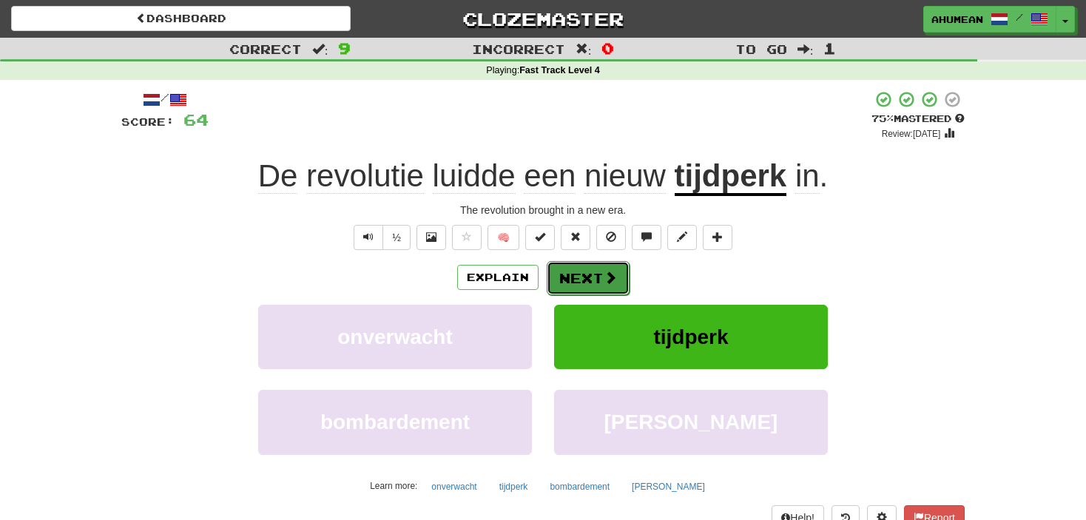
click at [596, 281] on button "Next" at bounding box center [588, 278] width 83 height 34
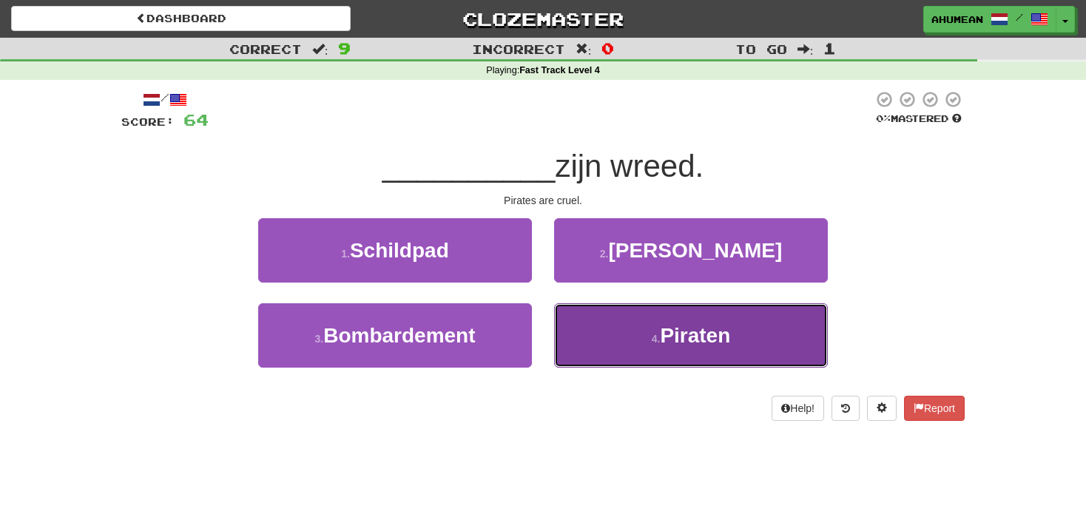
click at [630, 335] on button "4 . Piraten" at bounding box center [691, 335] width 274 height 64
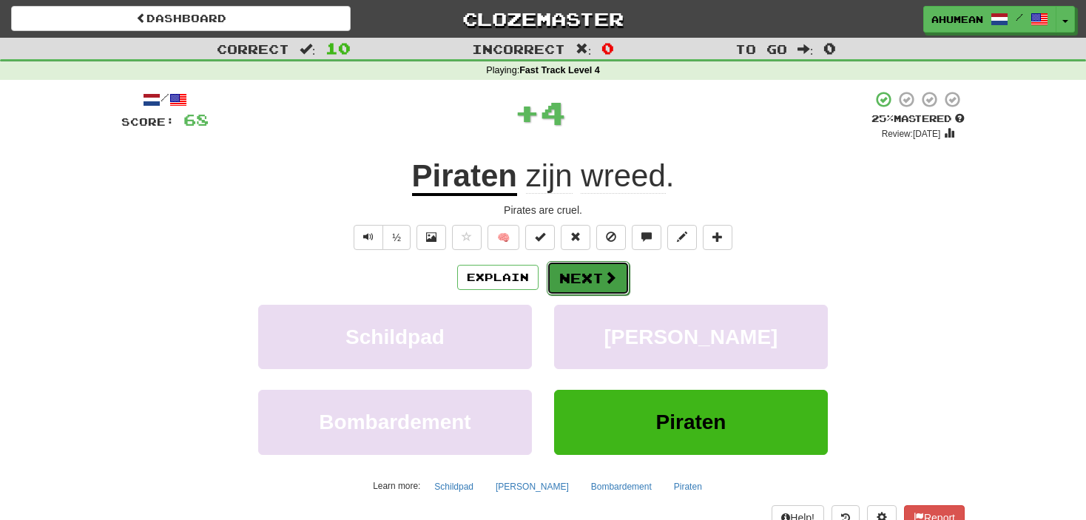
click at [609, 278] on span at bounding box center [610, 277] width 13 height 13
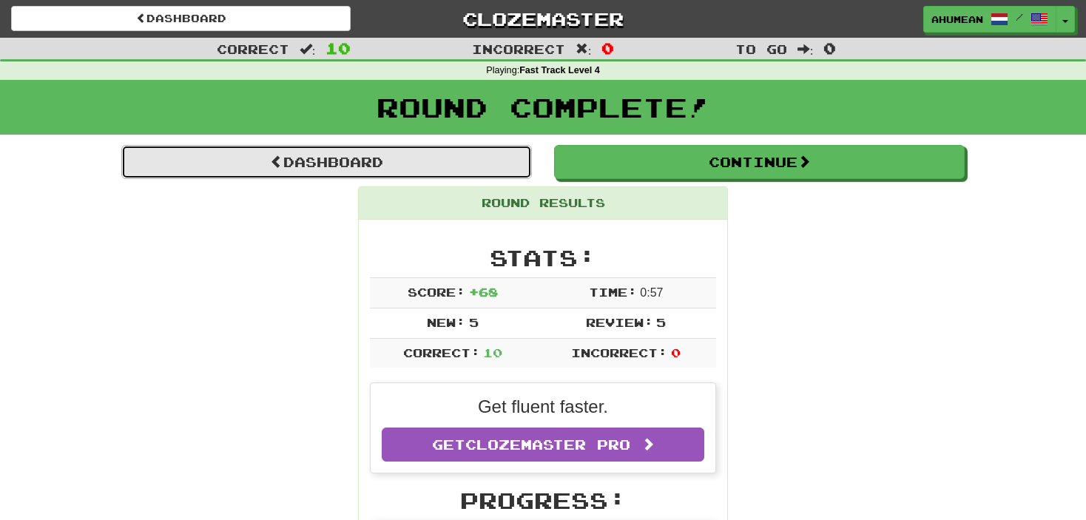
click at [376, 174] on link "Dashboard" at bounding box center [326, 162] width 411 height 34
